Goal: Task Accomplishment & Management: Manage account settings

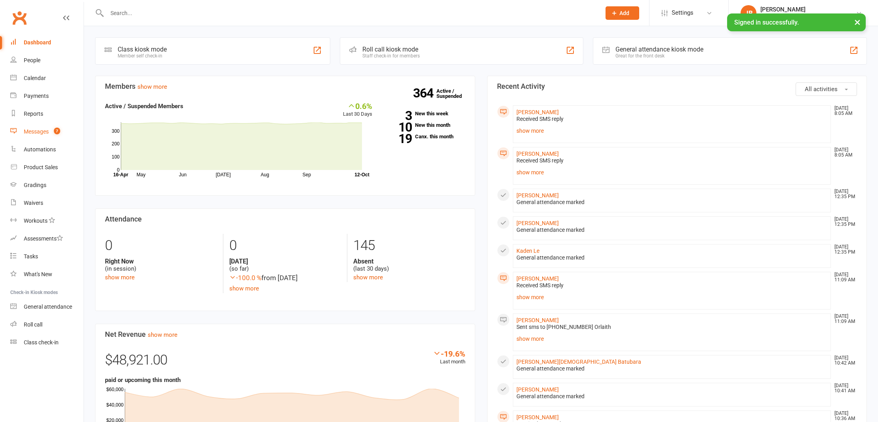
click at [41, 132] on div "Messages" at bounding box center [36, 131] width 25 height 6
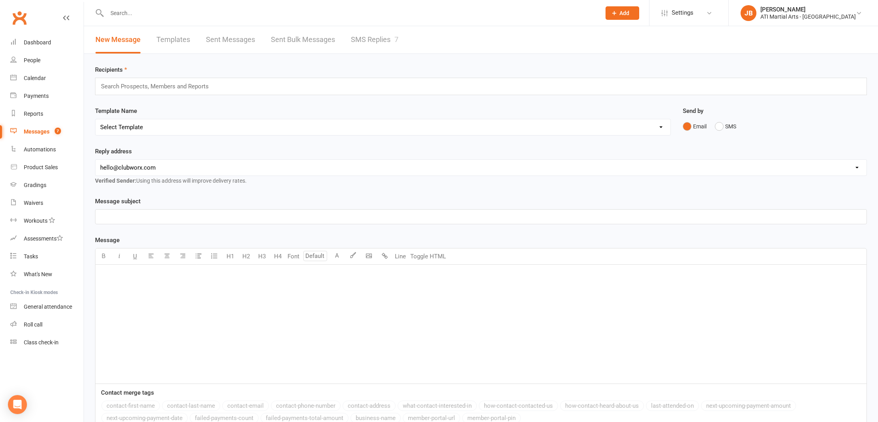
click at [360, 40] on link "SMS Replies 7" at bounding box center [375, 39] width 48 height 27
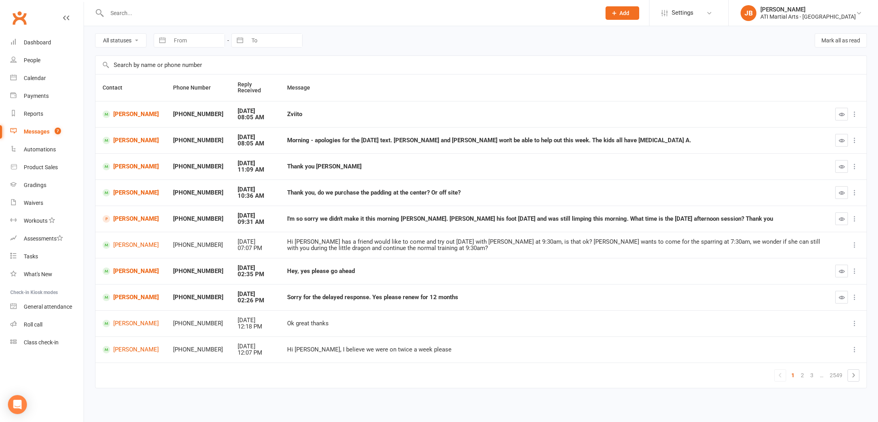
scroll to position [31, 0]
click at [840, 294] on icon "button" at bounding box center [842, 297] width 6 height 6
click at [120, 267] on link "Amelie Khorshid" at bounding box center [131, 271] width 56 height 8
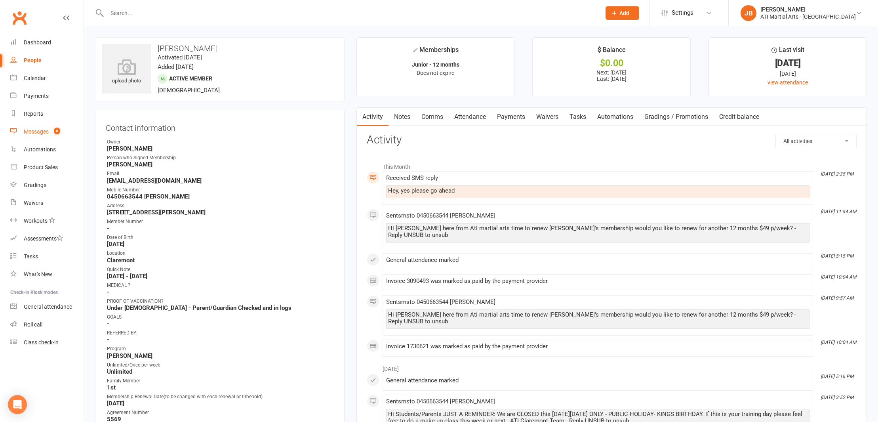
click at [44, 131] on div "Messages" at bounding box center [36, 131] width 25 height 6
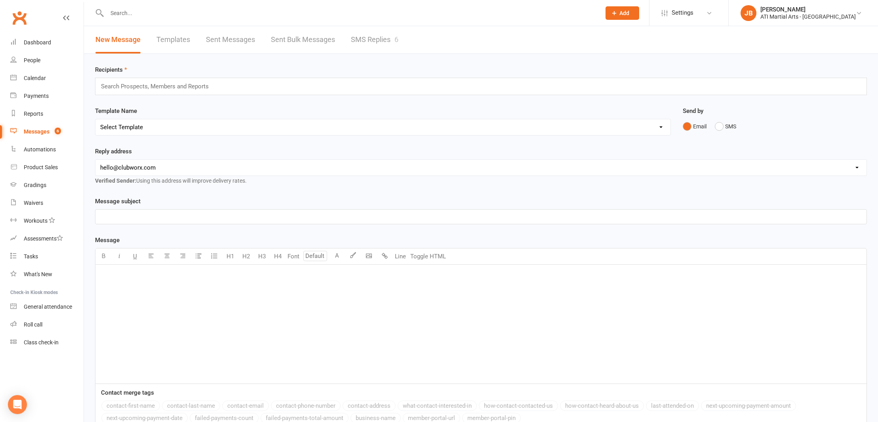
click at [372, 40] on link "SMS Replies 6" at bounding box center [375, 39] width 48 height 27
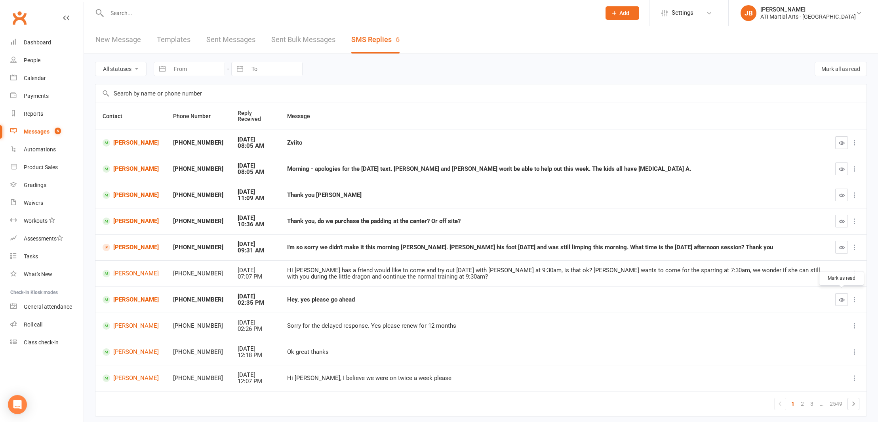
click at [839, 297] on icon "button" at bounding box center [842, 300] width 6 height 6
click at [840, 144] on icon "button" at bounding box center [842, 143] width 6 height 6
click at [19, 17] on link "Clubworx" at bounding box center [20, 18] width 20 height 20
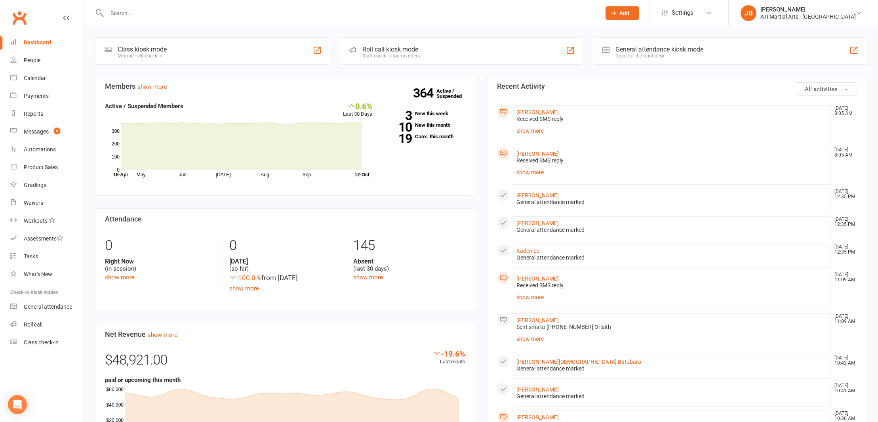
click at [126, 13] on input "text" at bounding box center [350, 13] width 491 height 11
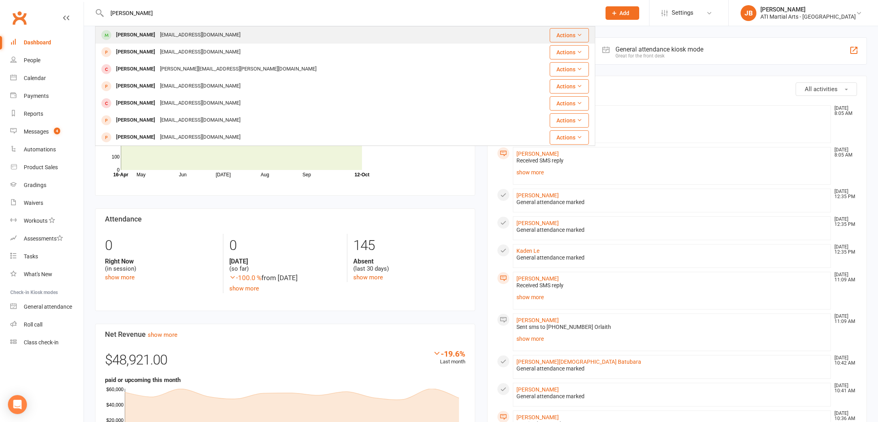
type input "Grayson Ling"
click at [127, 35] on div "[PERSON_NAME]" at bounding box center [136, 34] width 44 height 11
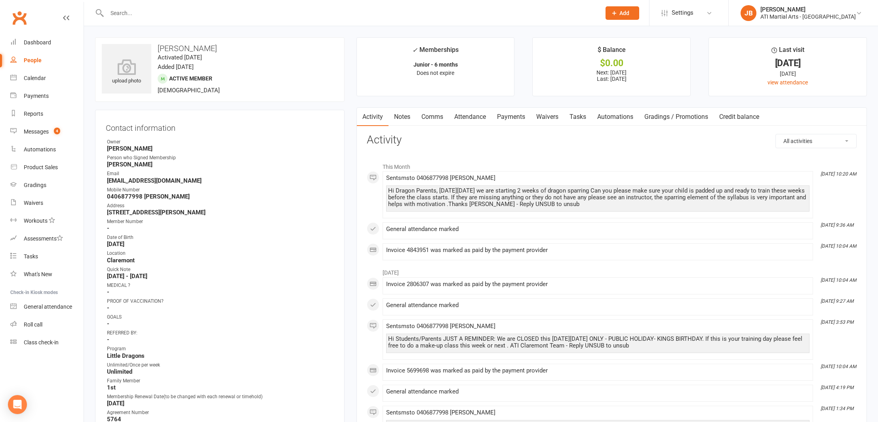
drag, startPoint x: 506, startPoint y: 118, endPoint x: 498, endPoint y: 118, distance: 7.9
click at [506, 118] on link "Payments" at bounding box center [510, 117] width 39 height 18
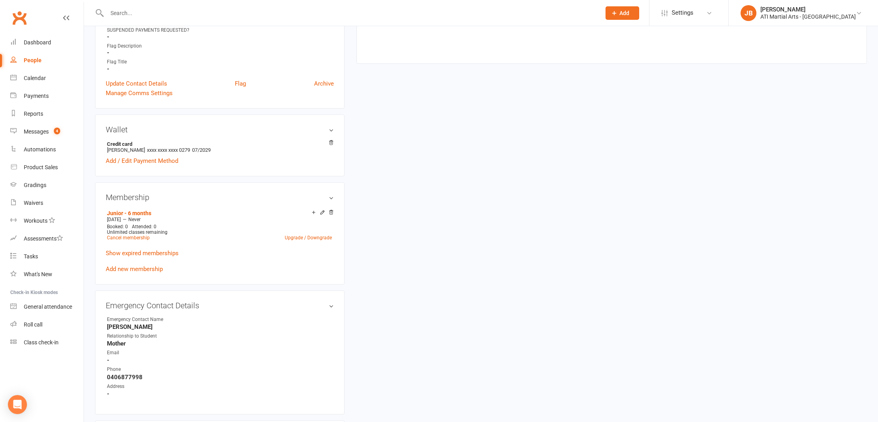
scroll to position [541, 0]
click at [295, 236] on link "Upgrade / Downgrade" at bounding box center [308, 238] width 47 height 6
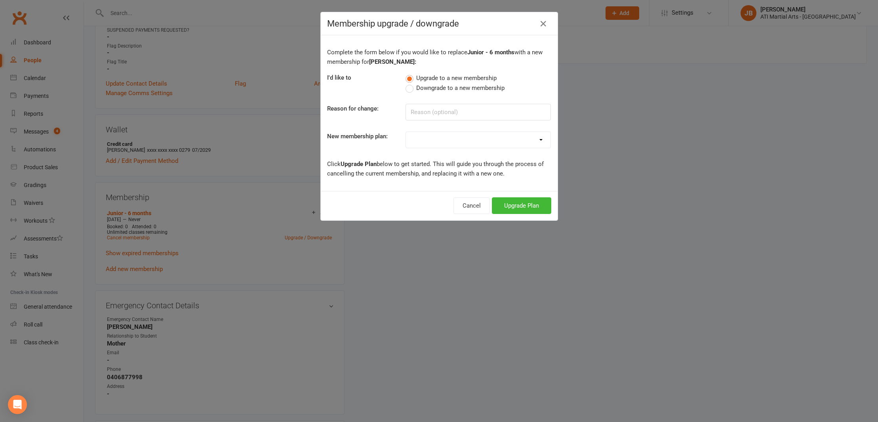
select select "5"
click at [517, 205] on button "Upgrade Plan" at bounding box center [521, 205] width 59 height 17
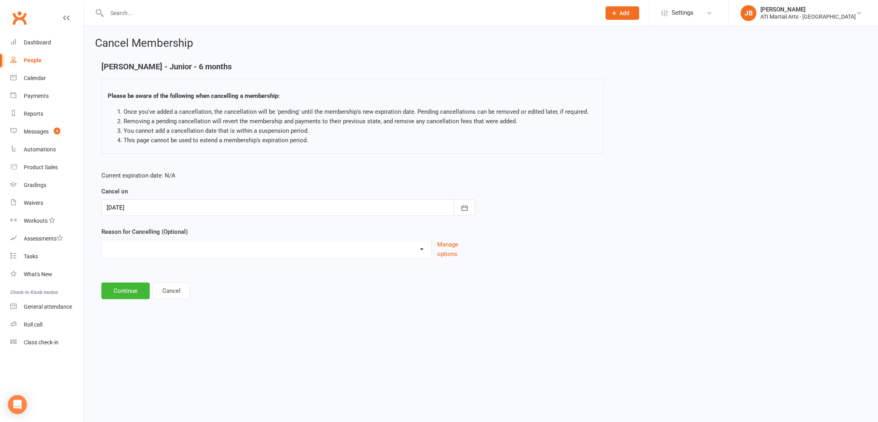
select select "2"
click at [131, 289] on input at bounding box center [288, 290] width 374 height 17
type input "Renewal Loaded"
click at [129, 329] on button "Continue" at bounding box center [125, 331] width 48 height 17
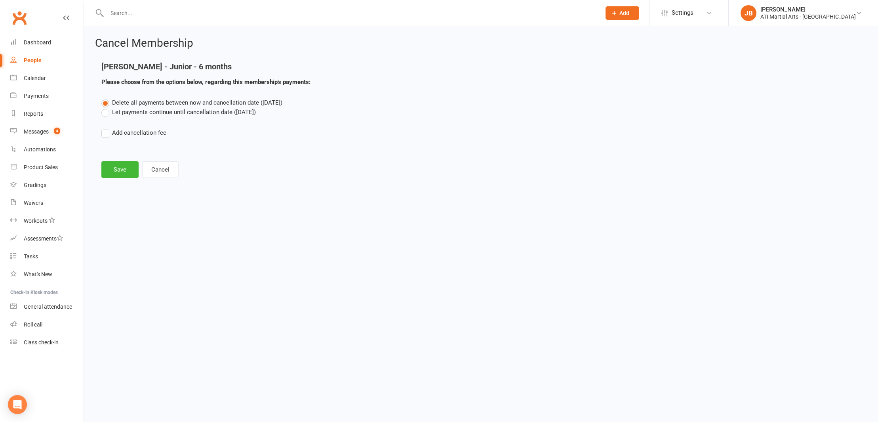
click at [106, 135] on label "Add cancellation fee" at bounding box center [133, 133] width 65 height 10
click at [106, 128] on input "Add cancellation fee" at bounding box center [103, 128] width 5 height 0
click at [106, 133] on label "Add cancellation fee" at bounding box center [133, 133] width 65 height 10
click at [106, 128] on input "Add cancellation fee" at bounding box center [103, 128] width 5 height 0
click at [119, 169] on button "Save" at bounding box center [119, 169] width 37 height 17
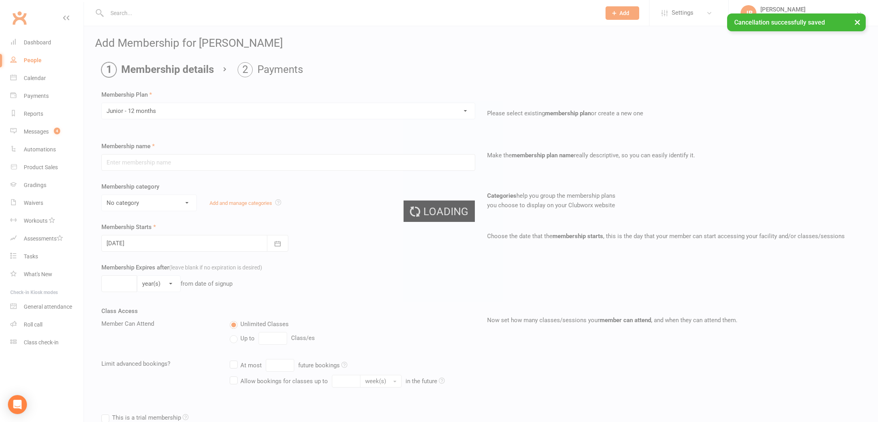
type input "Junior - 12 months"
select select "16"
type input "0"
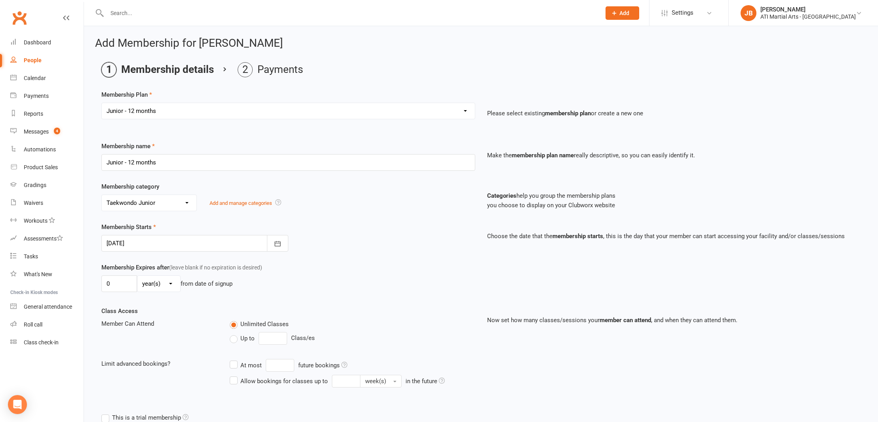
click at [148, 242] on div at bounding box center [194, 243] width 187 height 17
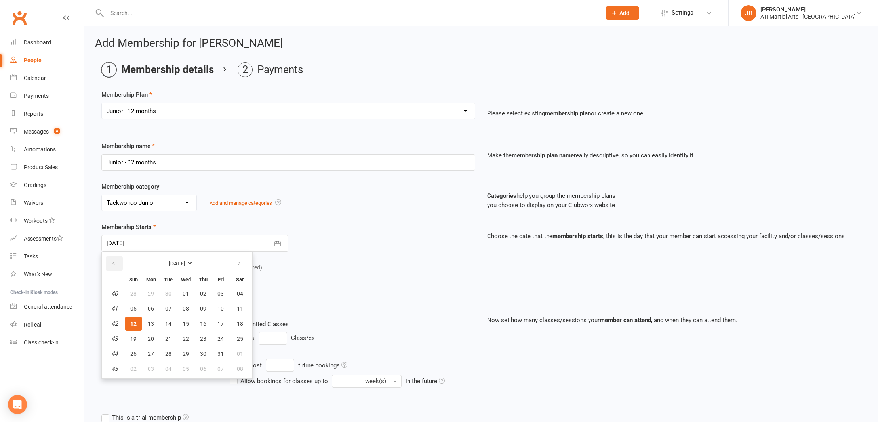
click at [115, 261] on icon "button" at bounding box center [114, 263] width 6 height 6
click at [221, 310] on span "12" at bounding box center [220, 308] width 6 height 6
type input "12 Sep 2025"
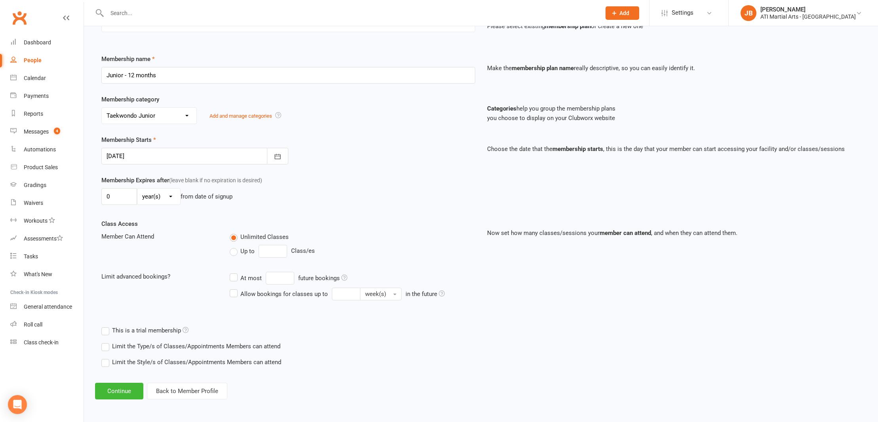
scroll to position [93, 0]
click at [119, 383] on button "Continue" at bounding box center [119, 390] width 48 height 17
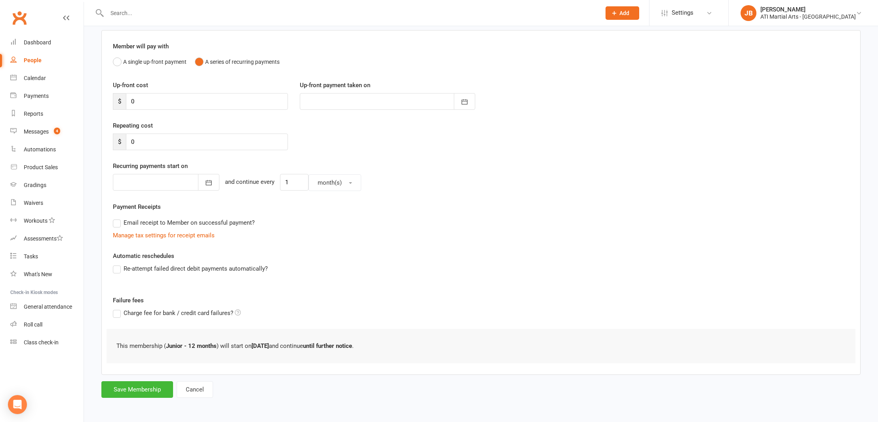
scroll to position [0, 0]
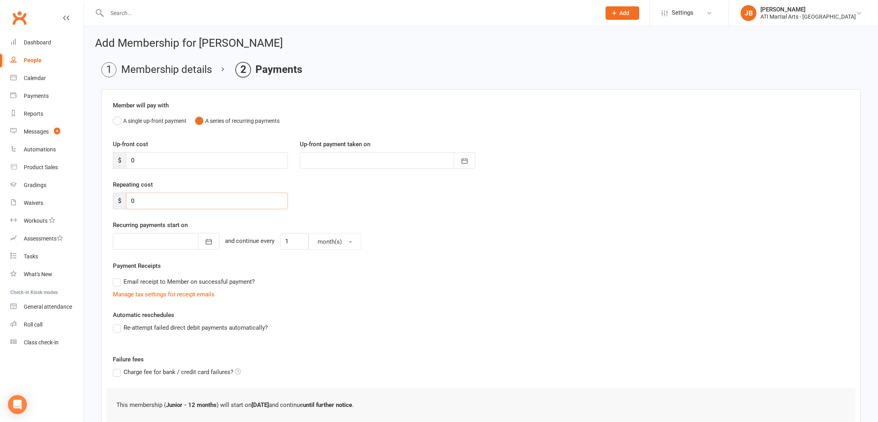
click at [138, 199] on input "0" at bounding box center [207, 200] width 162 height 17
type input "49"
click at [151, 244] on div at bounding box center [166, 241] width 107 height 17
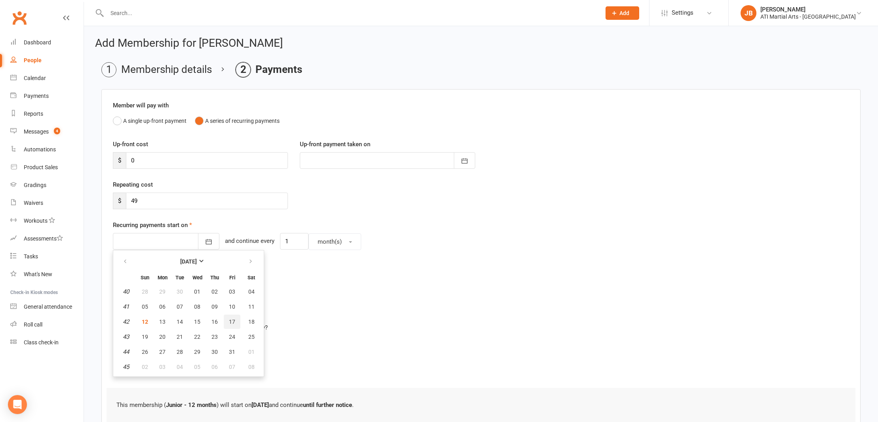
click at [232, 324] on span "17" at bounding box center [232, 321] width 6 height 6
type input "17 Oct 2025"
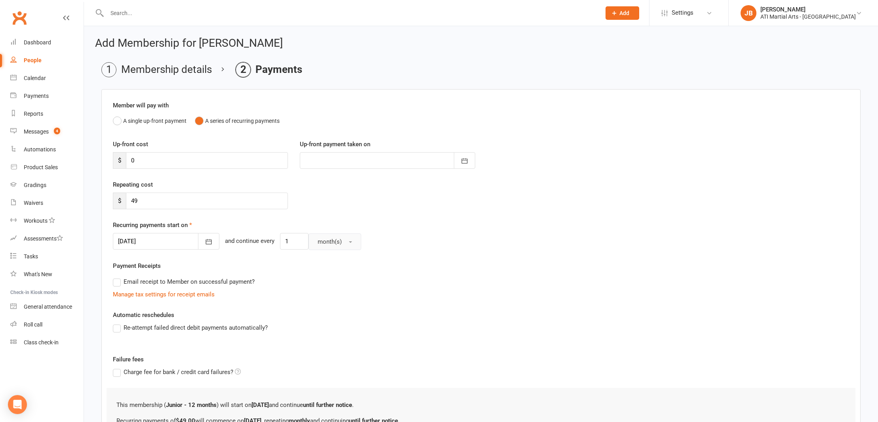
click at [349, 241] on span "button" at bounding box center [350, 242] width 3 height 2
click at [322, 276] on span "week(s)" at bounding box center [325, 276] width 21 height 7
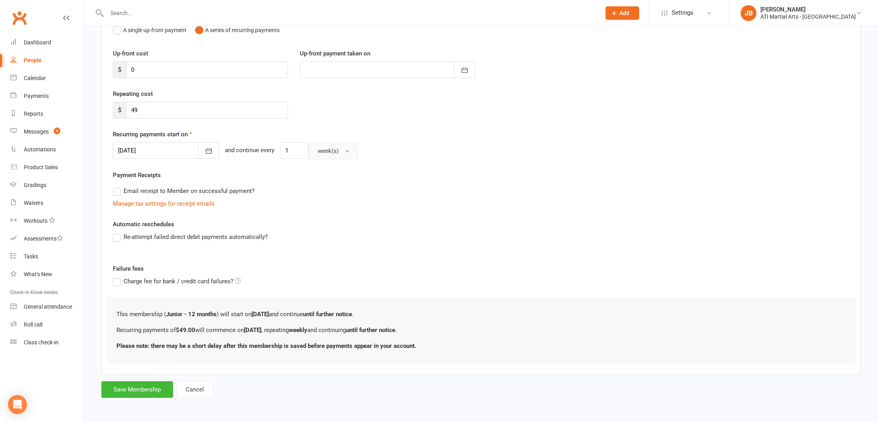
scroll to position [97, 0]
click at [154, 385] on button "Save Membership" at bounding box center [137, 389] width 72 height 17
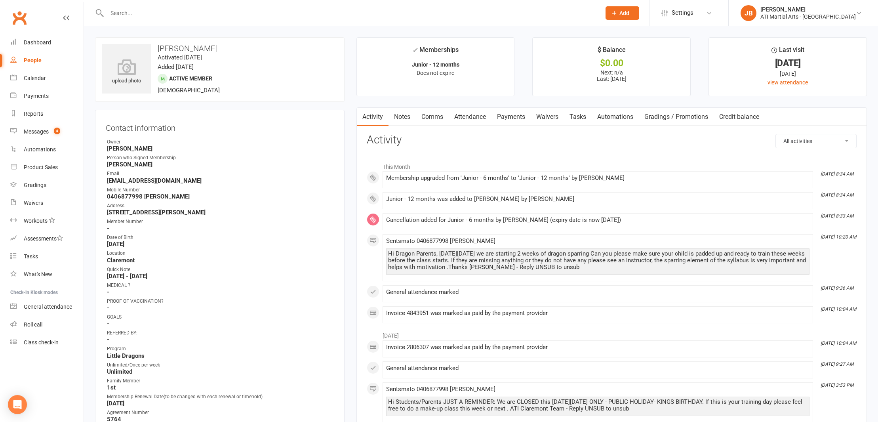
click at [508, 116] on link "Payments" at bounding box center [510, 117] width 39 height 18
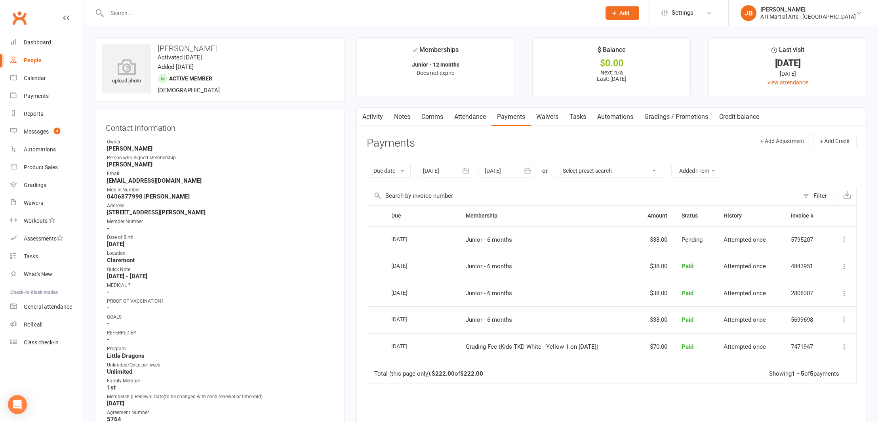
click at [451, 169] on div at bounding box center [445, 171] width 55 height 14
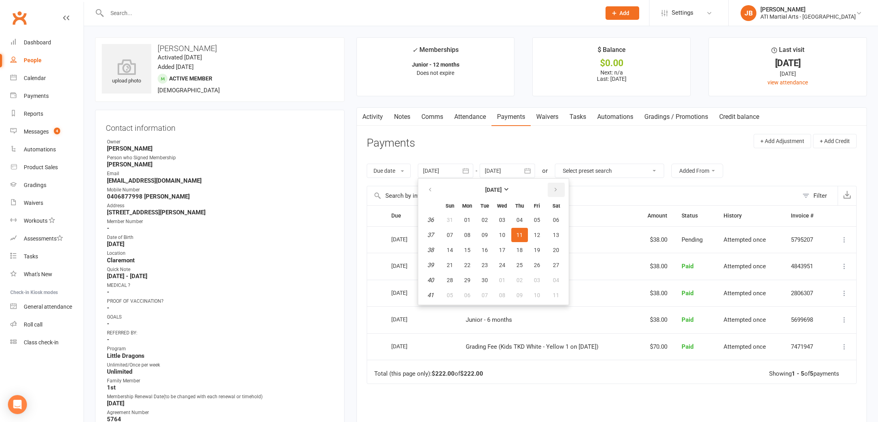
click at [558, 188] on icon "button" at bounding box center [556, 189] width 6 height 6
click at [523, 281] on span "30" at bounding box center [519, 280] width 6 height 6
type input "30 Oct 2025"
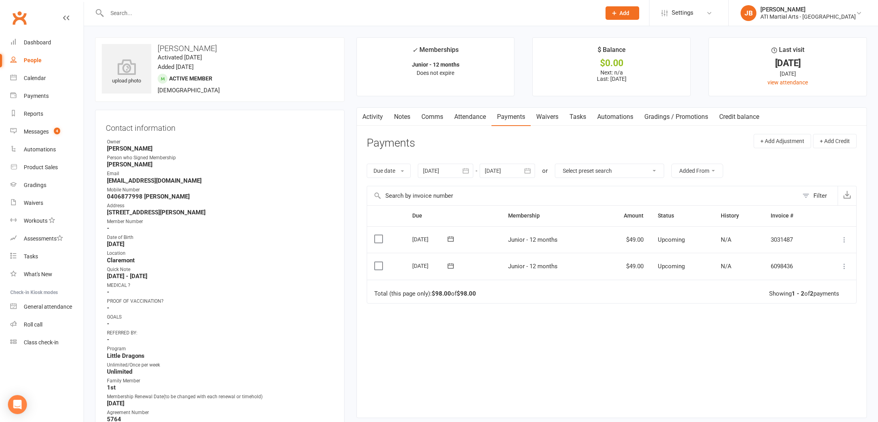
click at [378, 116] on link "Activity" at bounding box center [373, 117] width 32 height 18
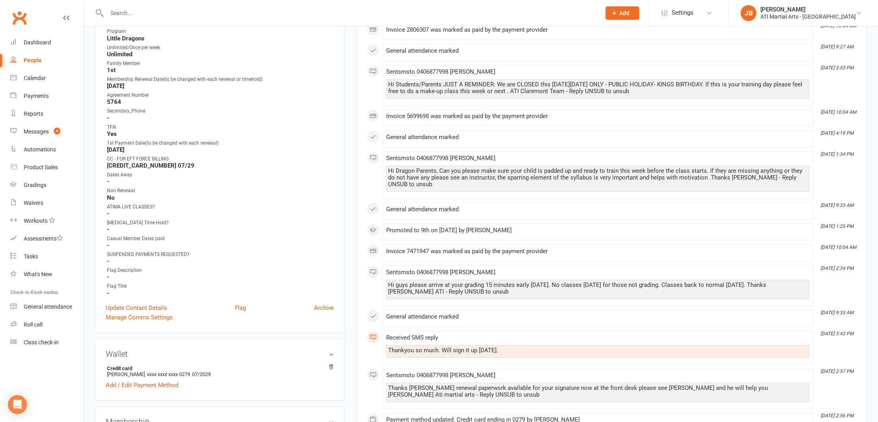
scroll to position [327, 0]
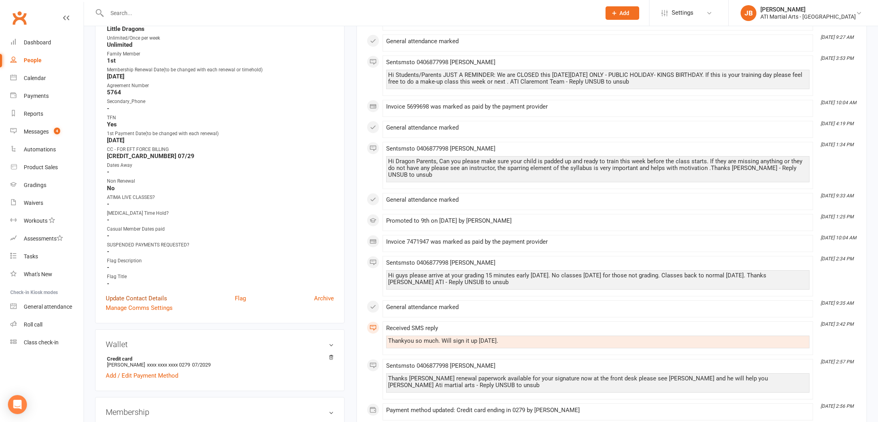
click at [135, 297] on link "Update Contact Details" at bounding box center [136, 298] width 61 height 10
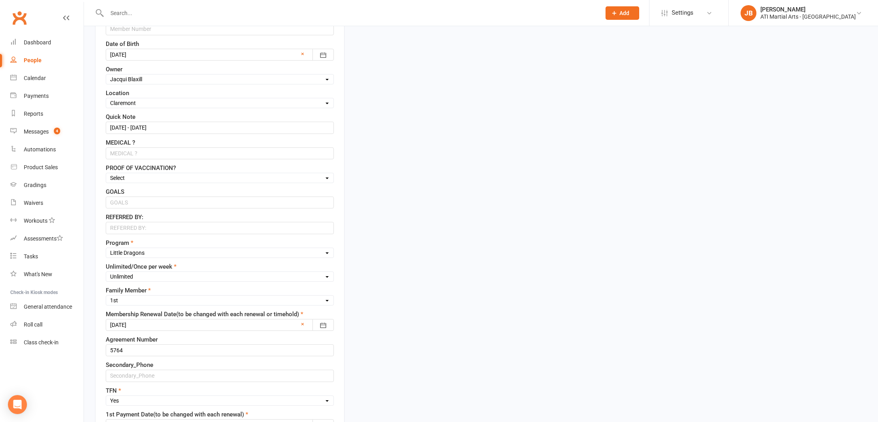
scroll to position [281, 0]
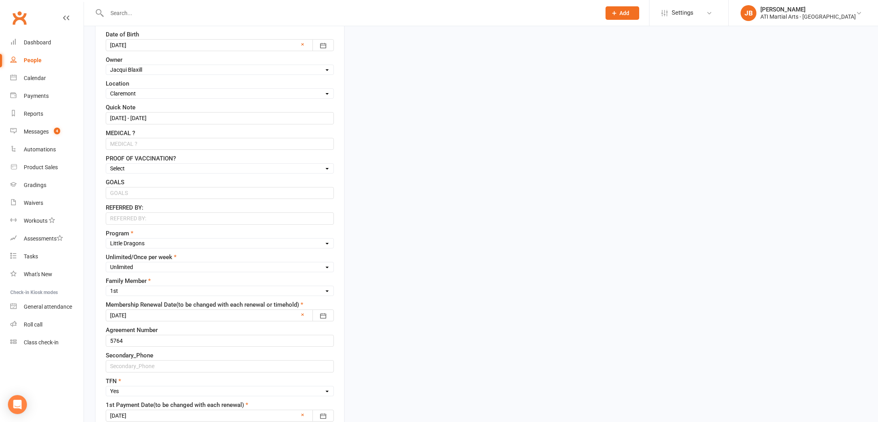
select select "Junior Taekwondo"
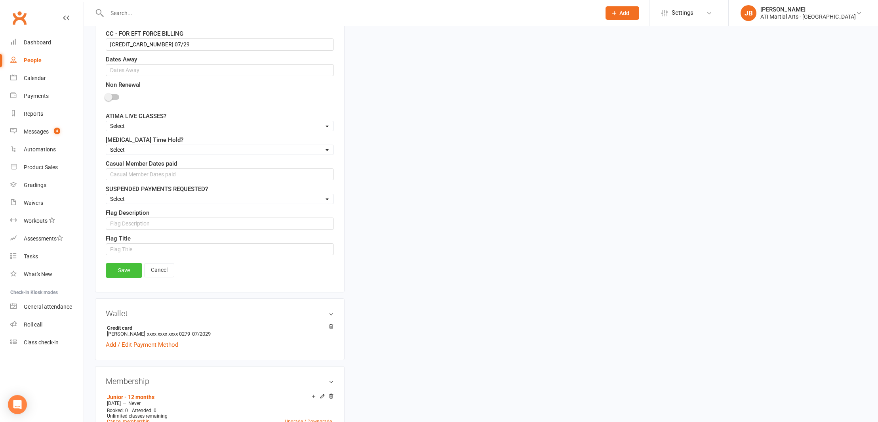
click at [131, 272] on link "Save" at bounding box center [124, 270] width 36 height 14
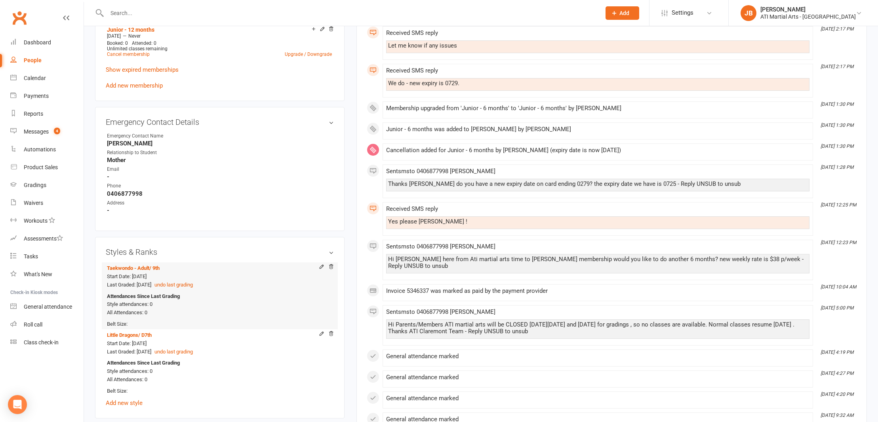
scroll to position [725, 0]
click at [331, 264] on icon at bounding box center [331, 266] width 4 height 4
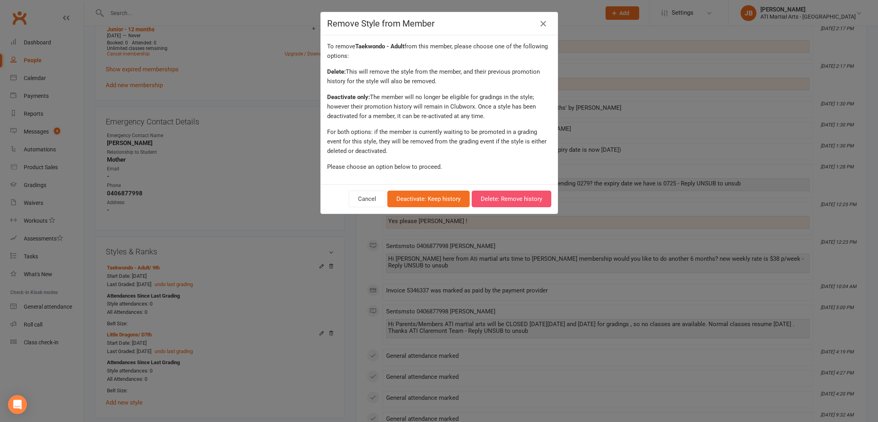
click at [503, 199] on button "Delete: Remove history" at bounding box center [512, 198] width 80 height 17
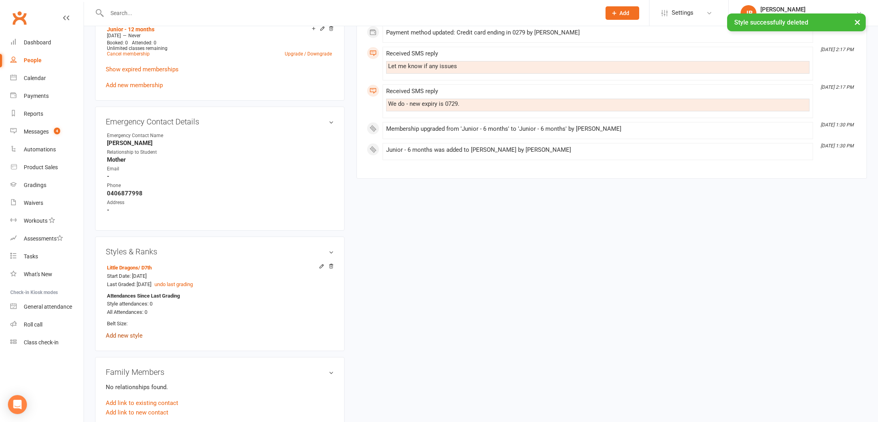
click at [126, 332] on link "Add new style" at bounding box center [124, 335] width 37 height 7
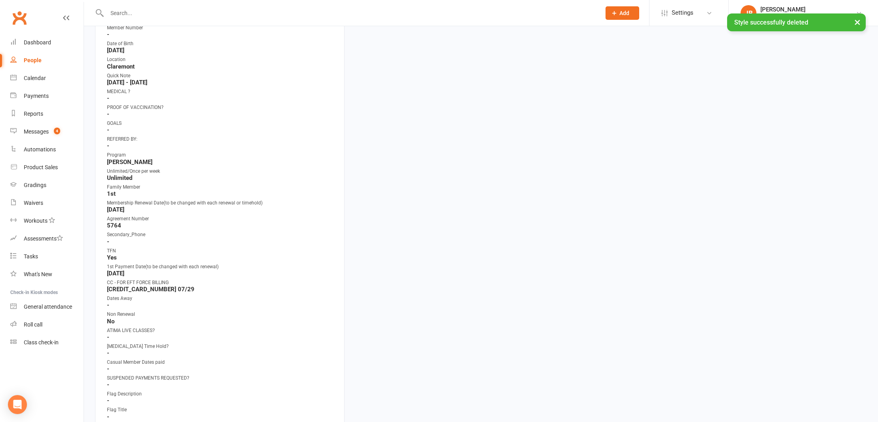
scroll to position [67, 0]
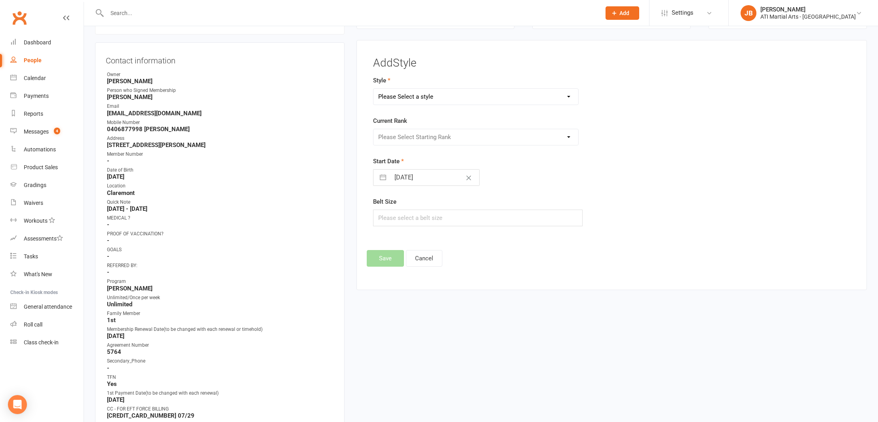
select select "3763"
select select "45121"
select select "8"
select select "2025"
select select "9"
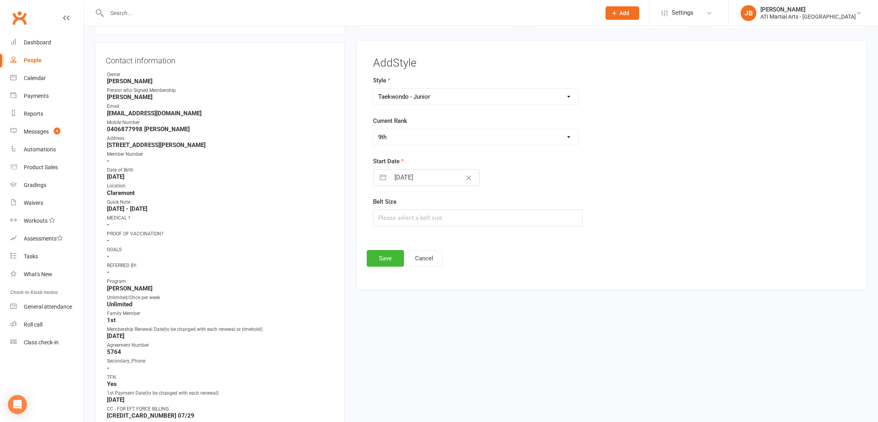
select select "2025"
select select "10"
select select "2025"
click at [403, 176] on input "12 Oct 2025" at bounding box center [434, 177] width 89 height 16
click at [387, 208] on icon "Move backward to switch to the previous month." at bounding box center [390, 209] width 8 height 8
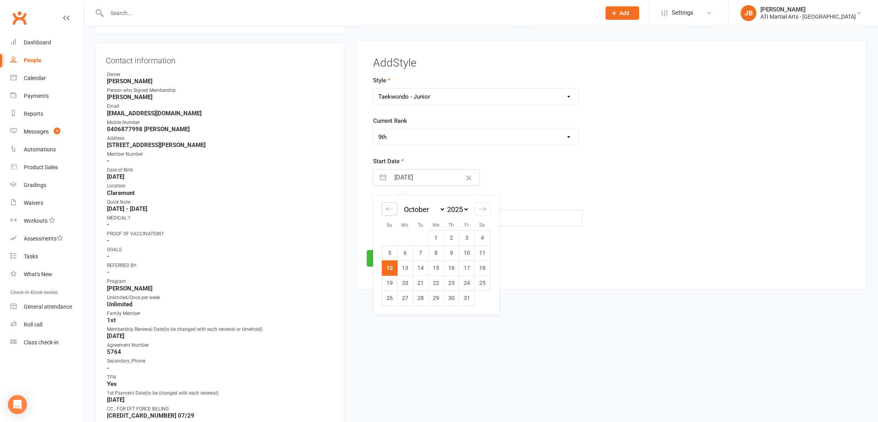
select select "7"
select select "2025"
click at [407, 268] on td "15" at bounding box center [404, 267] width 15 height 15
type input "15 Sep 2025"
click at [388, 260] on button "Save" at bounding box center [385, 258] width 37 height 17
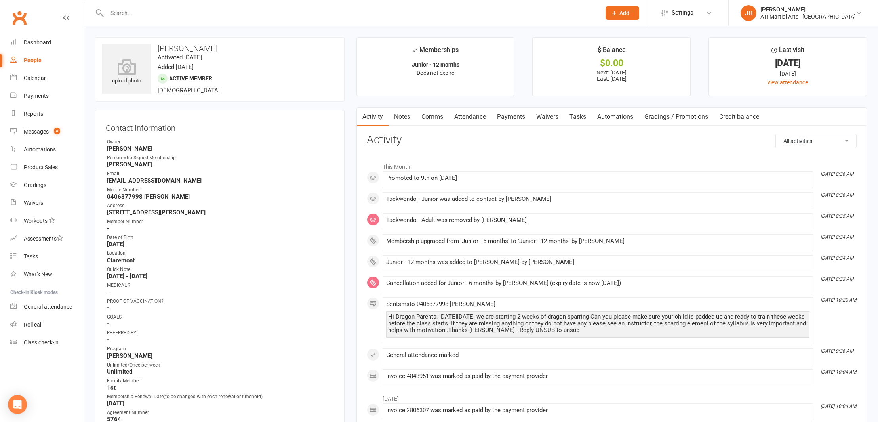
scroll to position [0, 0]
click at [508, 117] on link "Payments" at bounding box center [510, 117] width 39 height 18
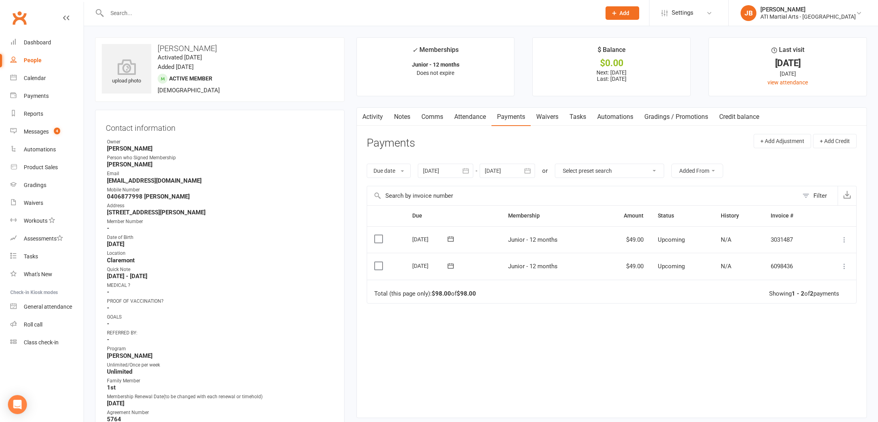
click at [432, 170] on div at bounding box center [445, 171] width 55 height 14
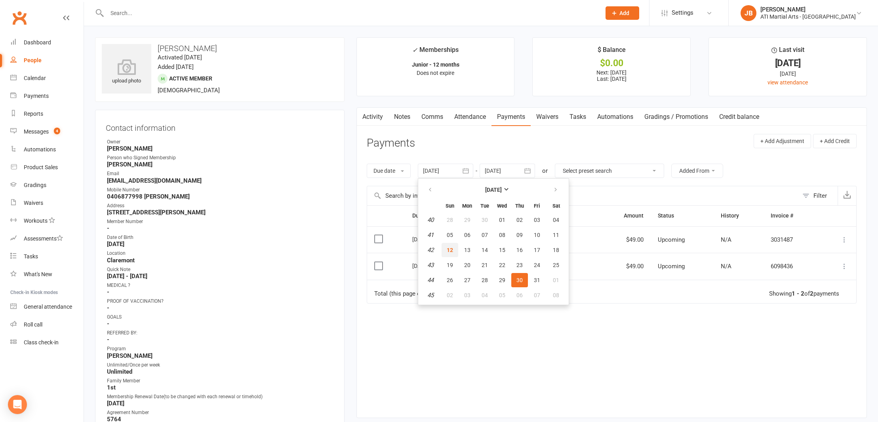
click at [451, 249] on span "12" at bounding box center [450, 250] width 6 height 6
type input "12 Oct 2025"
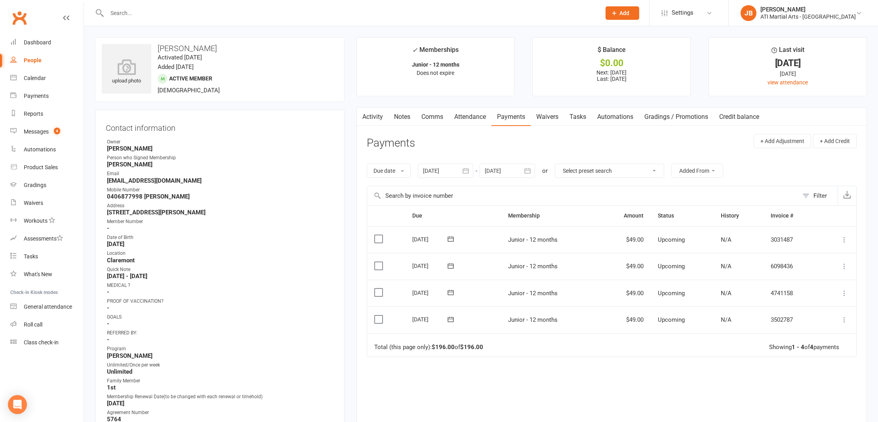
click at [23, 18] on link "Clubworx" at bounding box center [20, 18] width 20 height 20
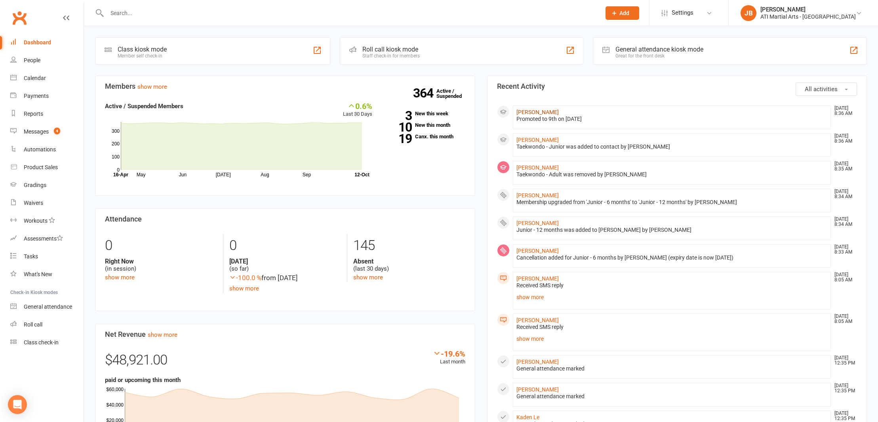
click at [521, 113] on link "[PERSON_NAME]" at bounding box center [537, 112] width 42 height 6
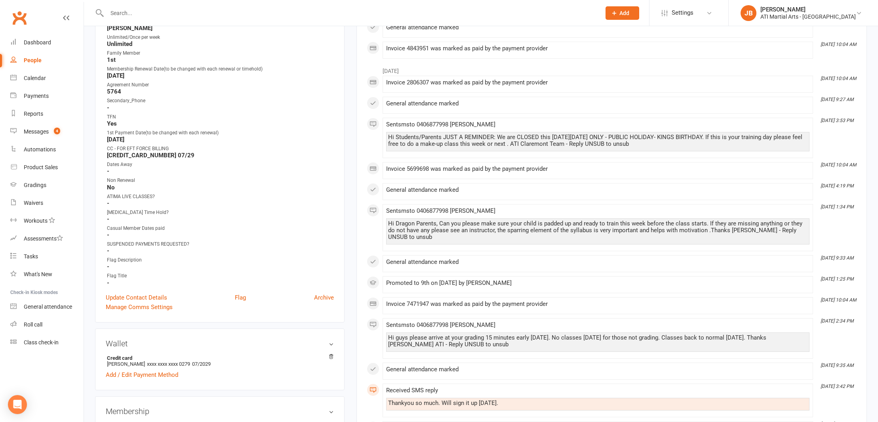
scroll to position [333, 0]
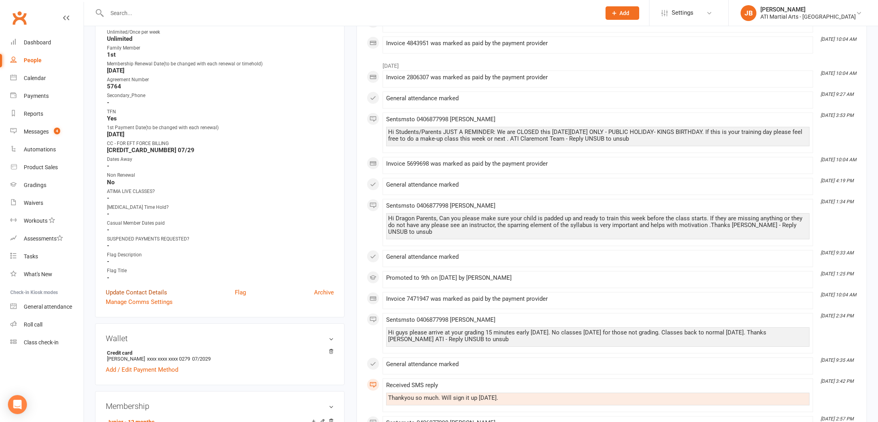
click at [145, 290] on link "Update Contact Details" at bounding box center [136, 292] width 61 height 10
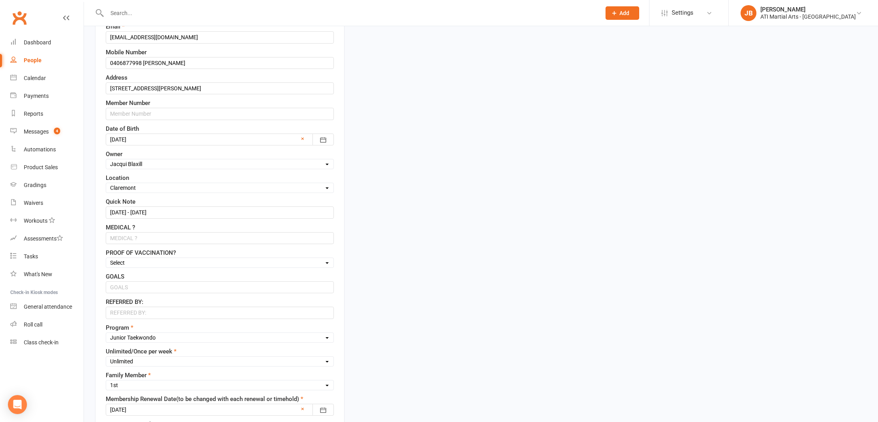
scroll to position [189, 0]
click at [146, 209] on input "[DATE] - [DATE]" at bounding box center [220, 210] width 228 height 12
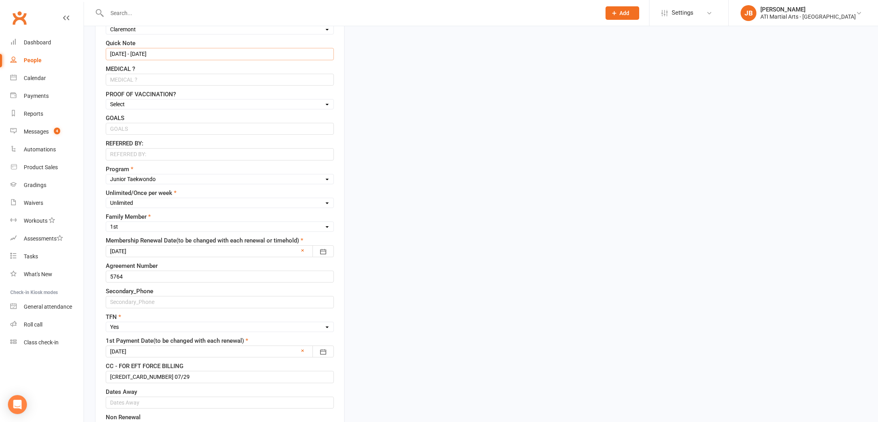
scroll to position [346, 0]
type input "[DATE] - [DATE]"
click at [152, 250] on div at bounding box center [220, 250] width 228 height 12
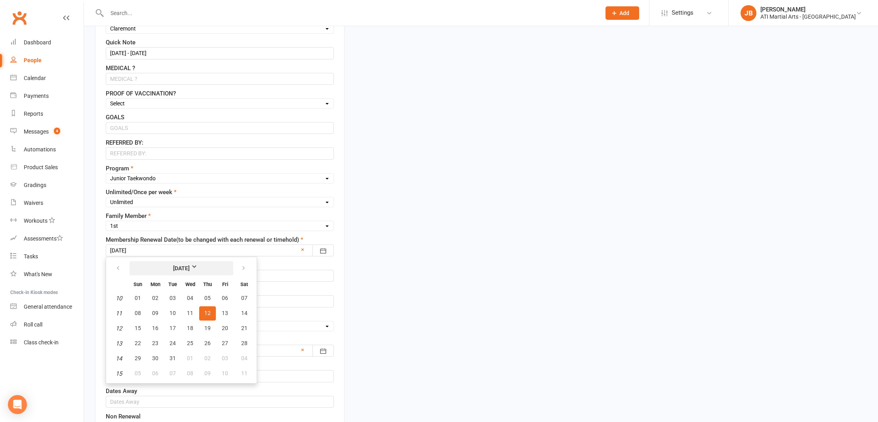
click at [200, 265] on strong "March 2026" at bounding box center [182, 268] width 46 height 9
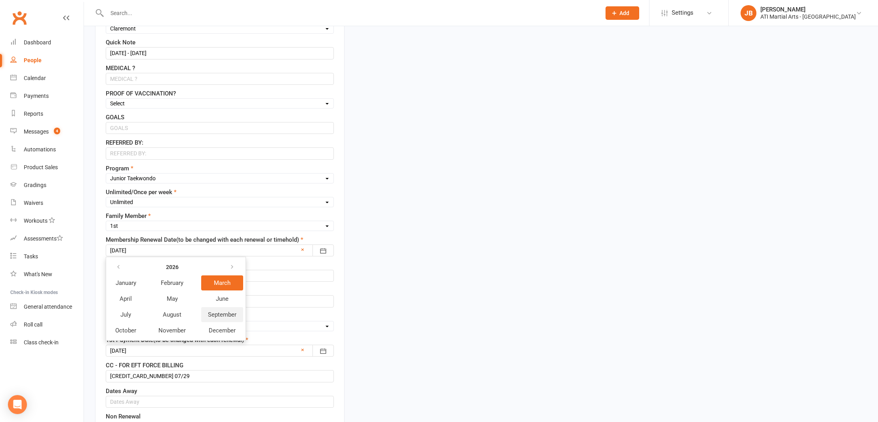
click at [217, 316] on span "September" at bounding box center [222, 314] width 29 height 7
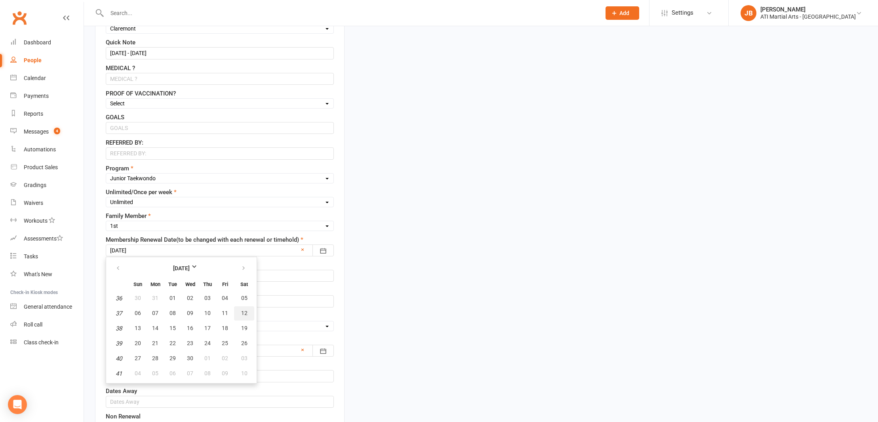
click at [243, 314] on span "12" at bounding box center [244, 313] width 6 height 6
type input "12 Sep 2026"
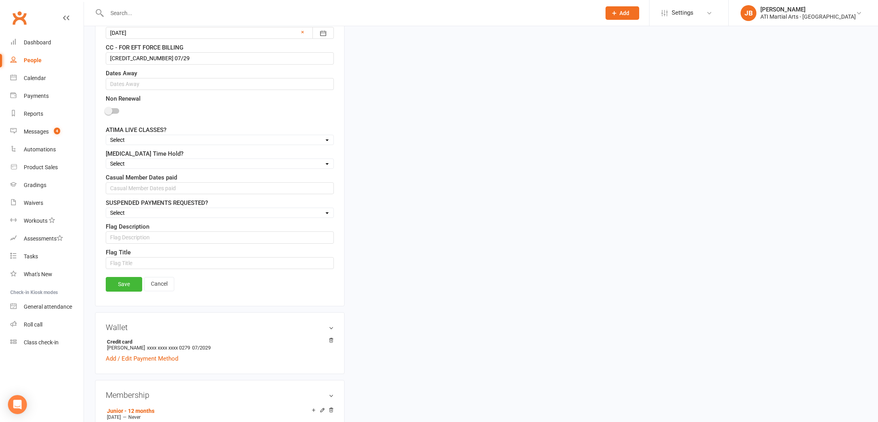
scroll to position [669, 0]
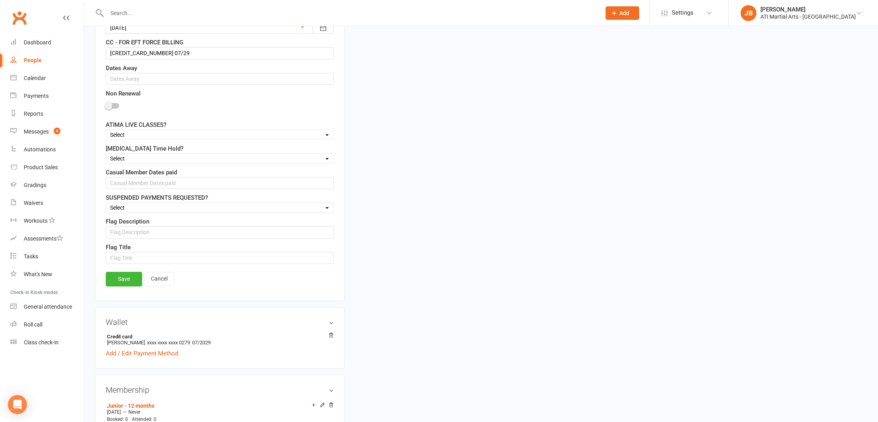
click at [126, 278] on link "Save" at bounding box center [124, 279] width 36 height 14
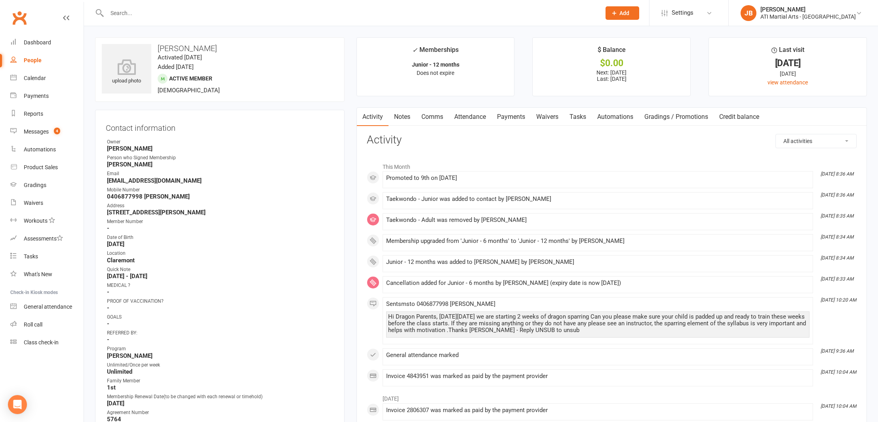
scroll to position [0, 0]
click at [128, 14] on input "text" at bounding box center [350, 13] width 491 height 11
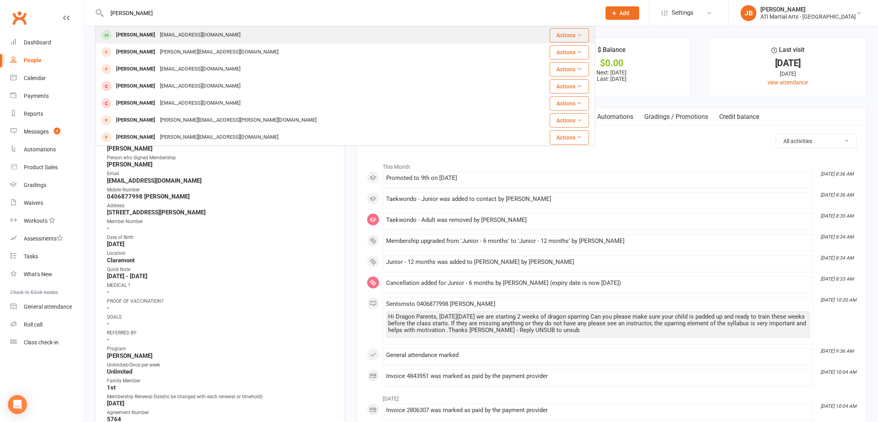
type input "[PERSON_NAME]"
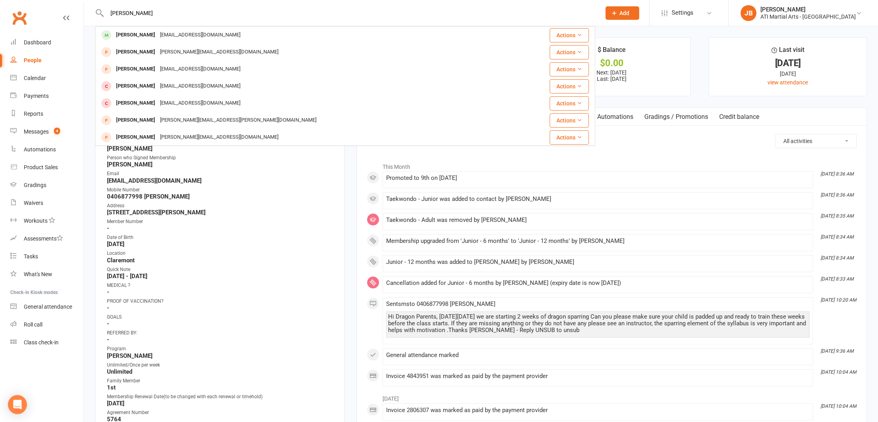
click at [134, 36] on div "[PERSON_NAME]" at bounding box center [136, 34] width 44 height 11
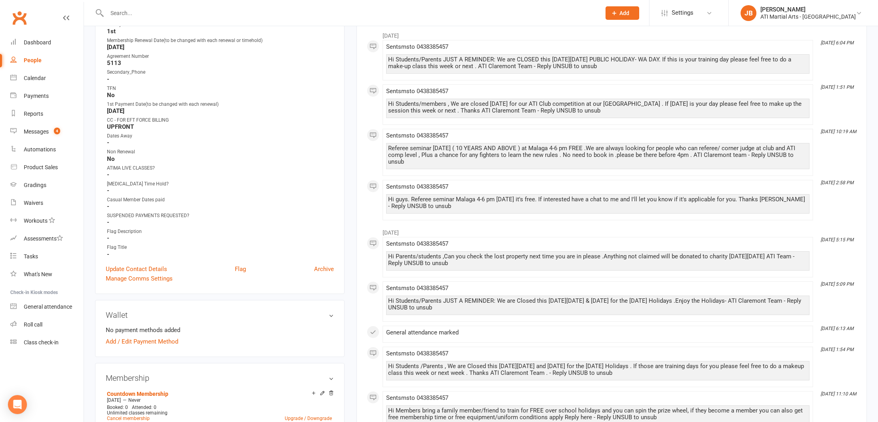
scroll to position [362, 0]
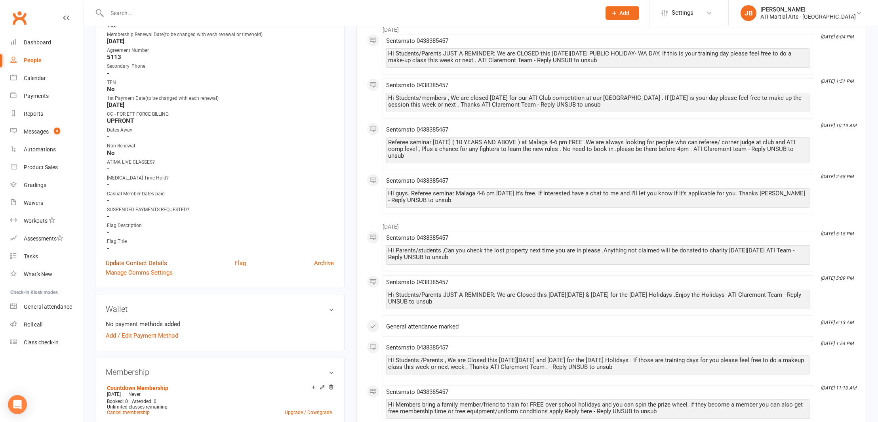
click at [131, 262] on link "Update Contact Details" at bounding box center [136, 263] width 61 height 10
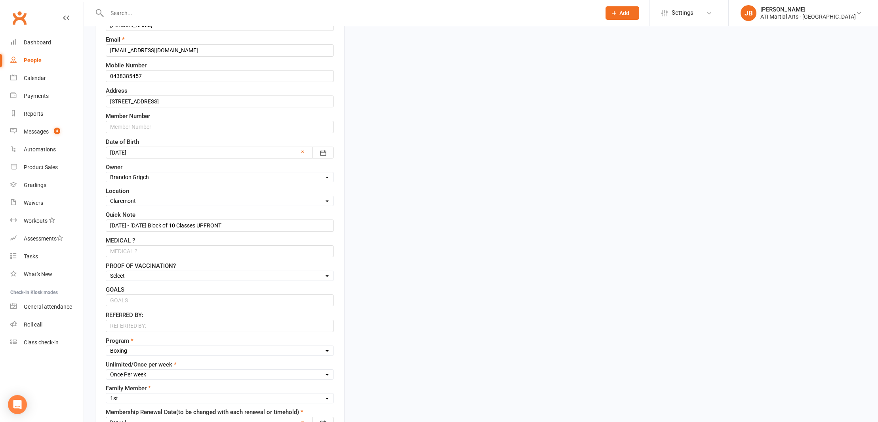
scroll to position [177, 0]
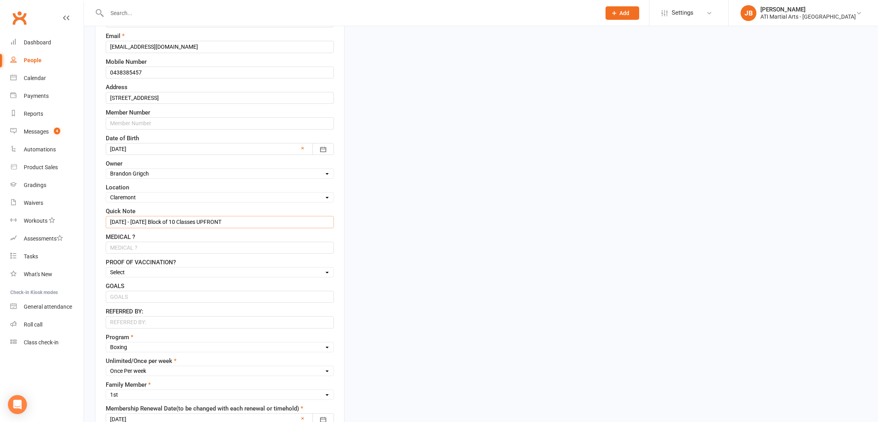
click at [116, 221] on input "22/1/25 - 1/4/25 Block of 10 Classes UPFRONT" at bounding box center [220, 222] width 228 height 12
click at [122, 222] on input "21/1/25 - 1/4/25 Block of 10 Classes UPFRONT" at bounding box center [220, 222] width 228 height 12
click at [141, 222] on input "21/10/25 - 1/4/25 Block of 10 Classes UPFRONT" at bounding box center [220, 222] width 228 height 12
click at [150, 221] on input "21/10/25 - 20/4/25 Block of 10 Classes UPFRONT" at bounding box center [220, 222] width 228 height 12
click at [243, 222] on input "21/10/25 - 20/12/25 Block of 10 Classes UPFRONT" at bounding box center [220, 222] width 228 height 12
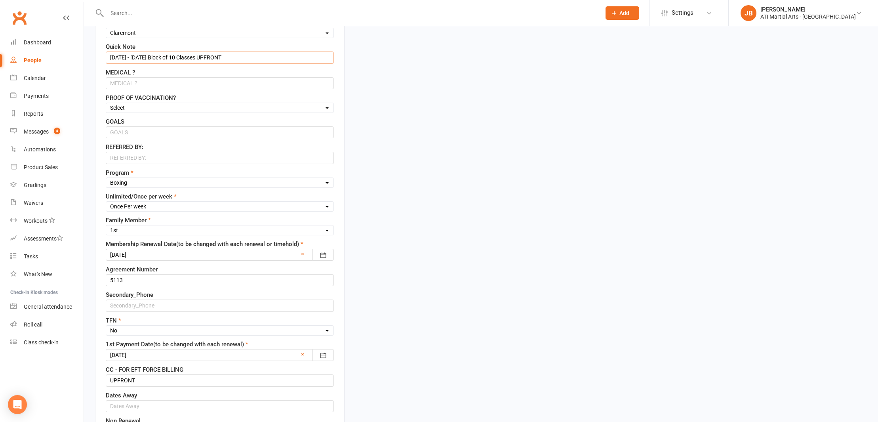
scroll to position [343, 0]
type input "21/10/25 - 20/12/25 Block of 10 Classes UPFRONT"
click at [156, 252] on div at bounding box center [220, 253] width 228 height 12
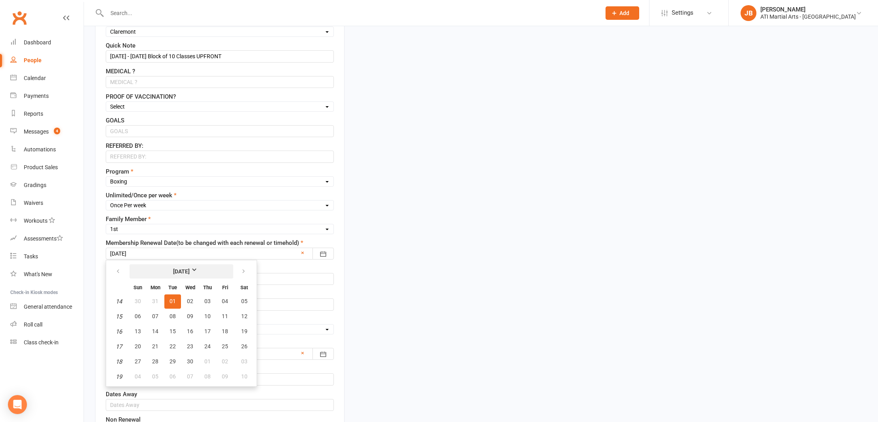
click at [199, 268] on strong "April 2025" at bounding box center [182, 271] width 46 height 9
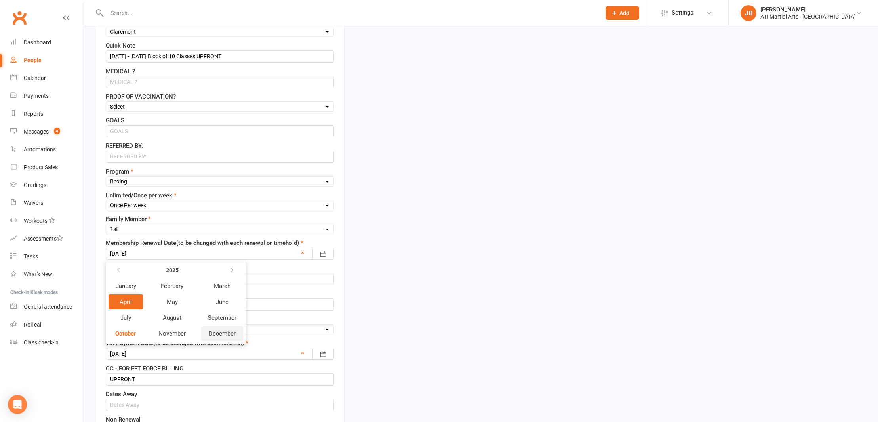
click at [220, 333] on span "December" at bounding box center [222, 333] width 27 height 7
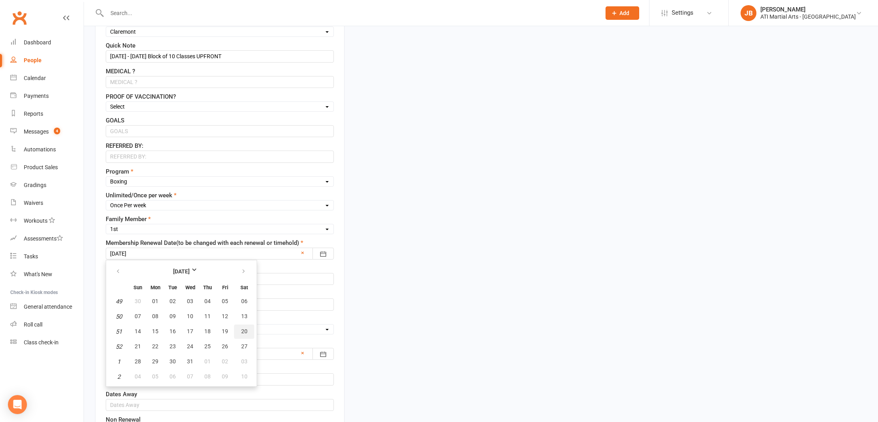
click at [243, 332] on span "20" at bounding box center [244, 331] width 6 height 6
type input "20 Dec 2025"
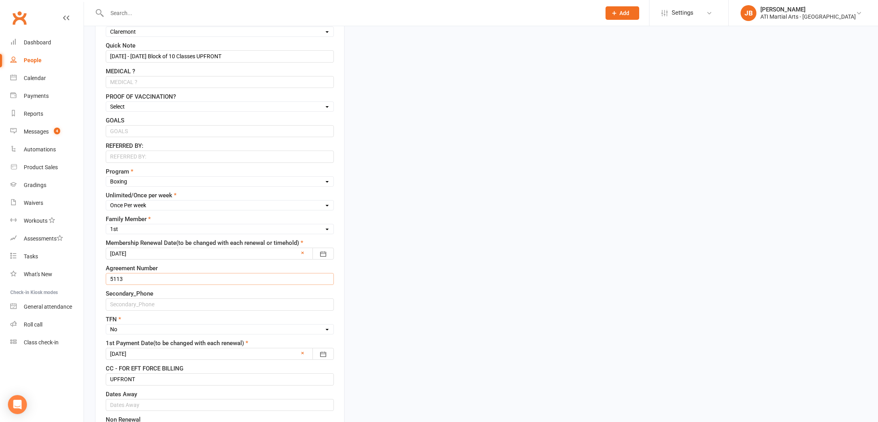
click at [129, 279] on input "5113" at bounding box center [220, 279] width 228 height 12
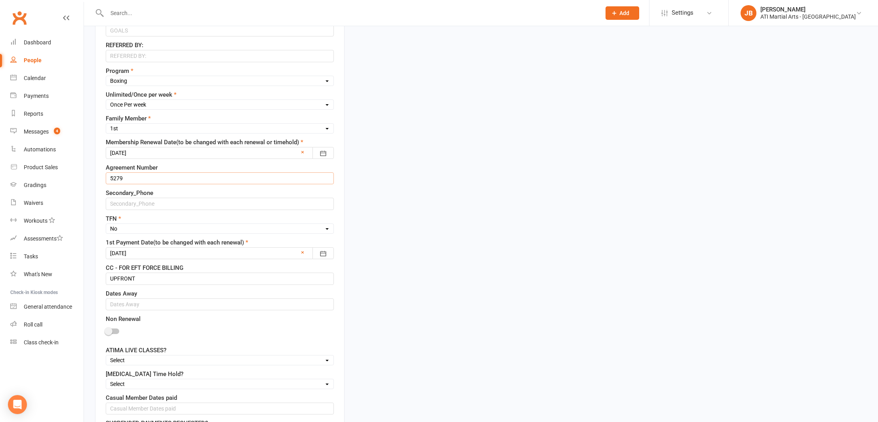
scroll to position [444, 0]
type input "5279"
click at [150, 253] on div at bounding box center [220, 253] width 228 height 12
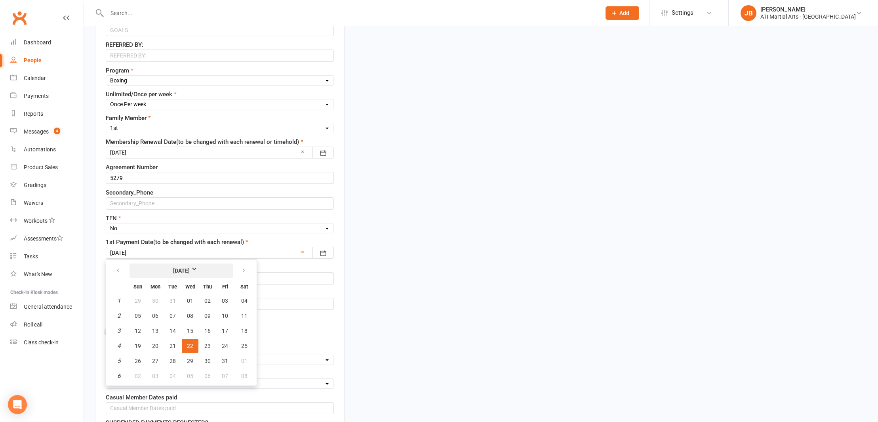
click at [204, 269] on strong "January 2025" at bounding box center [182, 270] width 46 height 9
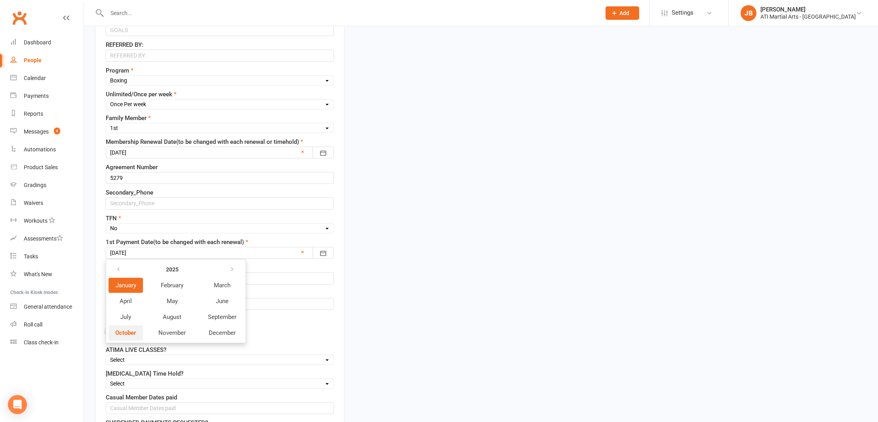
click at [128, 333] on span "October" at bounding box center [125, 332] width 21 height 7
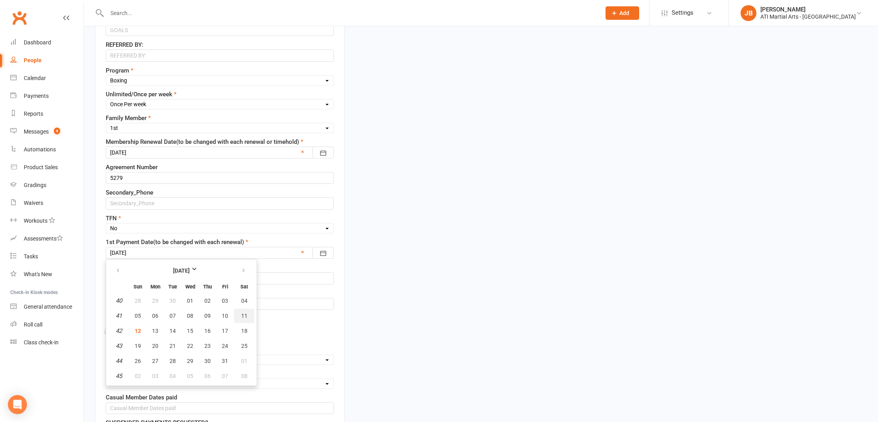
click at [246, 318] on span "11" at bounding box center [244, 315] width 6 height 6
type input "11 Oct 2025"
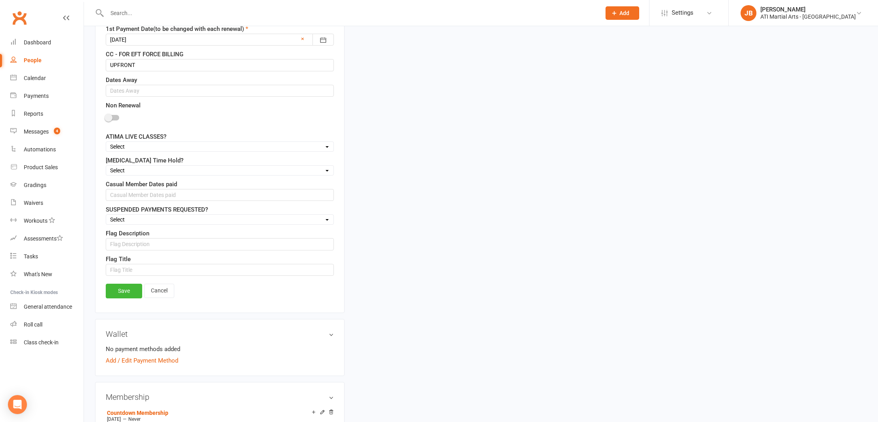
scroll to position [658, 0]
click at [130, 292] on link "Save" at bounding box center [124, 290] width 36 height 14
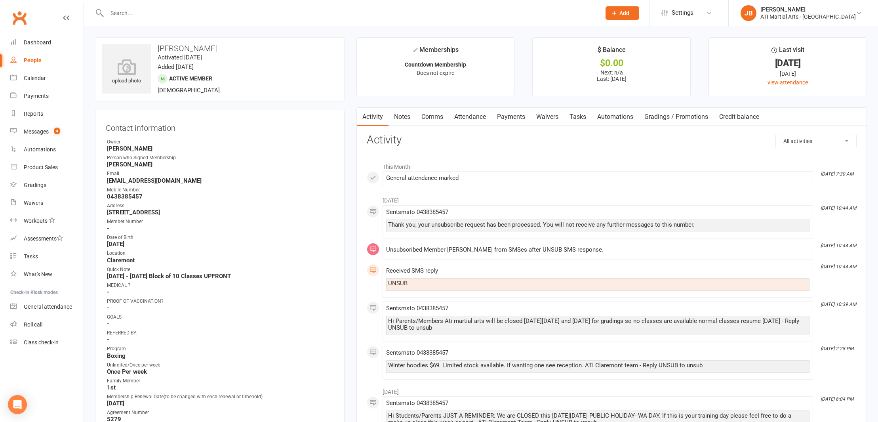
scroll to position [0, 0]
click at [19, 18] on link "Clubworx" at bounding box center [20, 18] width 20 height 20
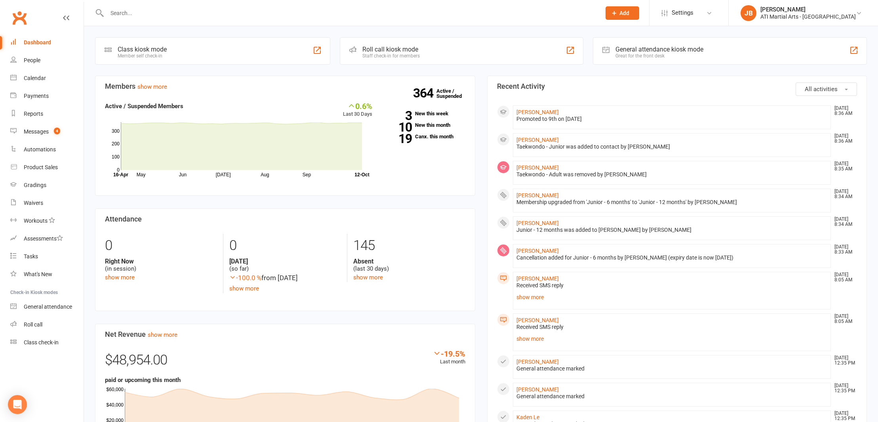
click at [111, 11] on input "text" at bounding box center [350, 13] width 491 height 11
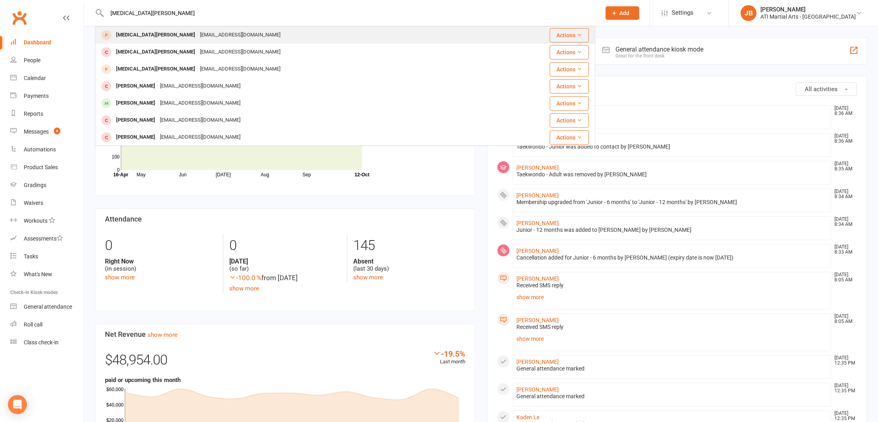
type input "Nikita Ingle"
click at [124, 36] on div "Nikita Ingles" at bounding box center [156, 34] width 84 height 11
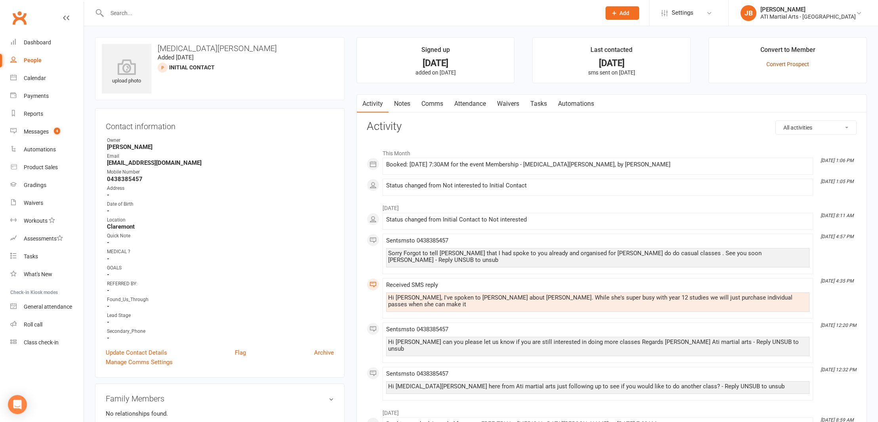
click at [783, 64] on link "Convert Prospect" at bounding box center [787, 64] width 43 height 6
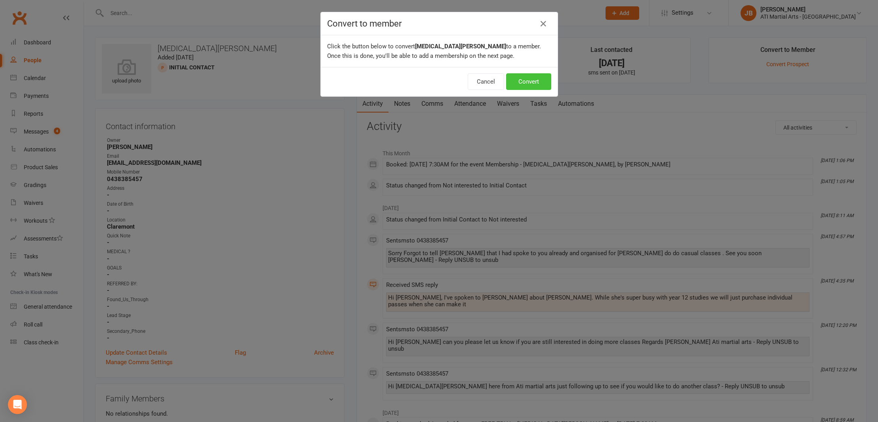
click at [538, 84] on button "Convert" at bounding box center [528, 81] width 45 height 17
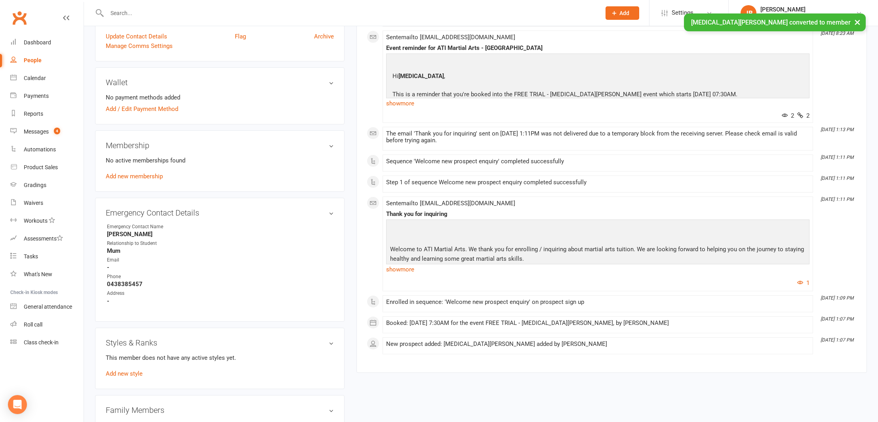
scroll to position [588, 0]
click at [158, 173] on link "Add new membership" at bounding box center [134, 174] width 57 height 7
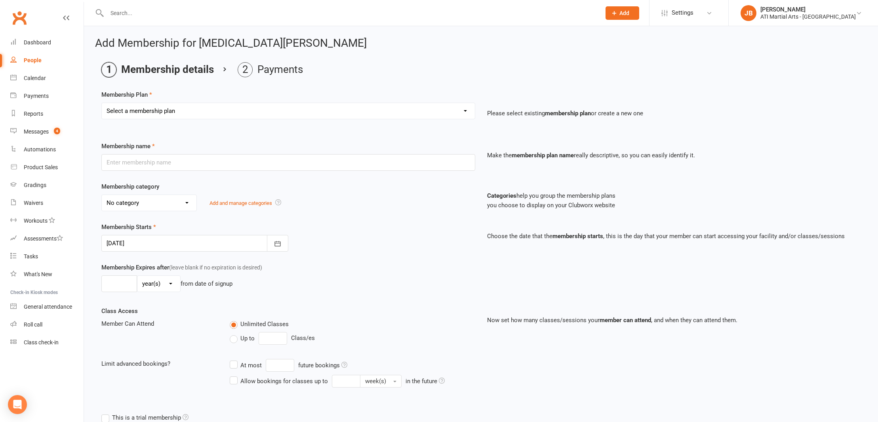
select select "15"
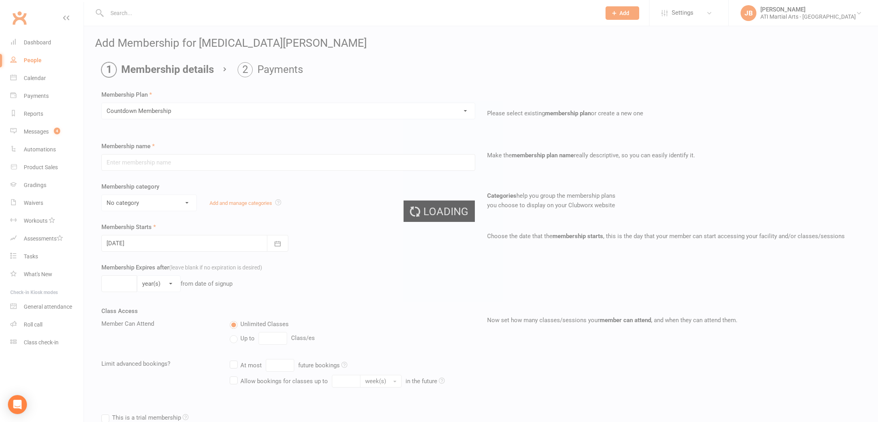
type input "Countdown Membership"
type input "0"
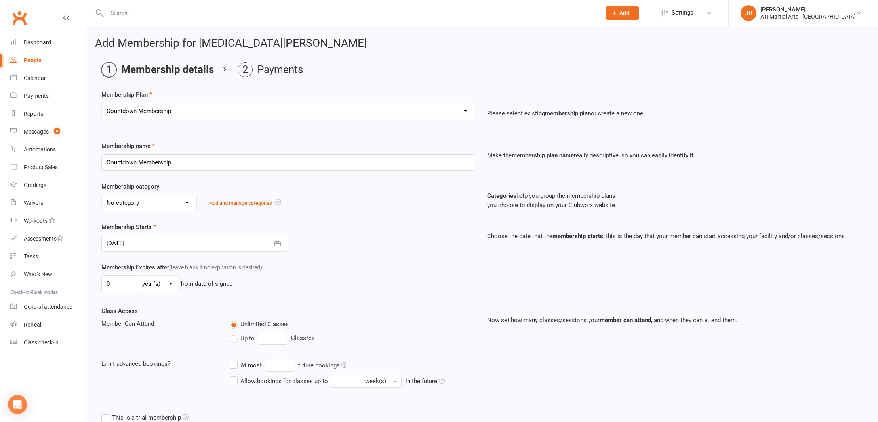
select select "4"
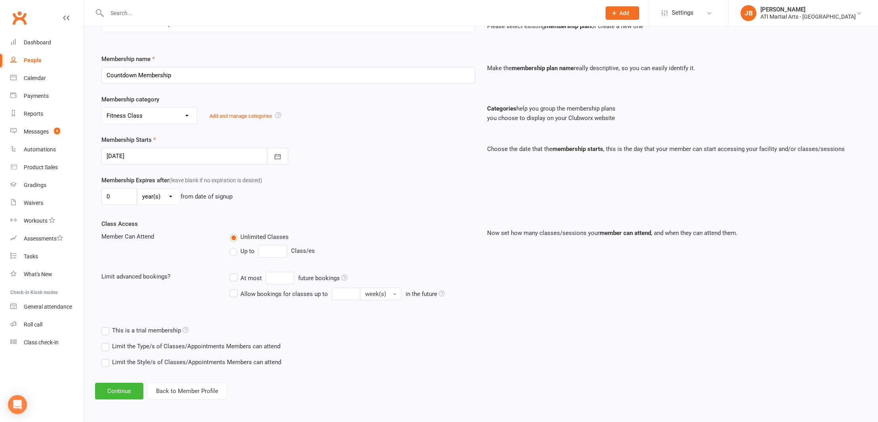
scroll to position [93, 0]
click at [126, 386] on button "Continue" at bounding box center [119, 390] width 48 height 17
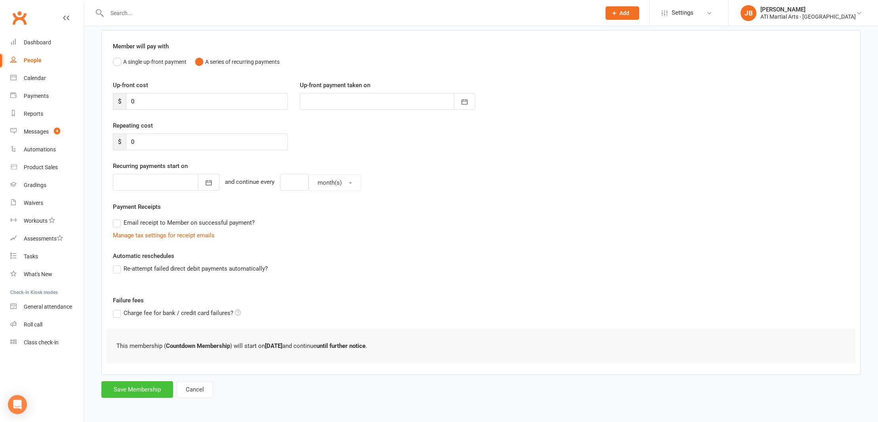
scroll to position [65, 0]
click at [132, 384] on button "Save Membership" at bounding box center [137, 389] width 72 height 17
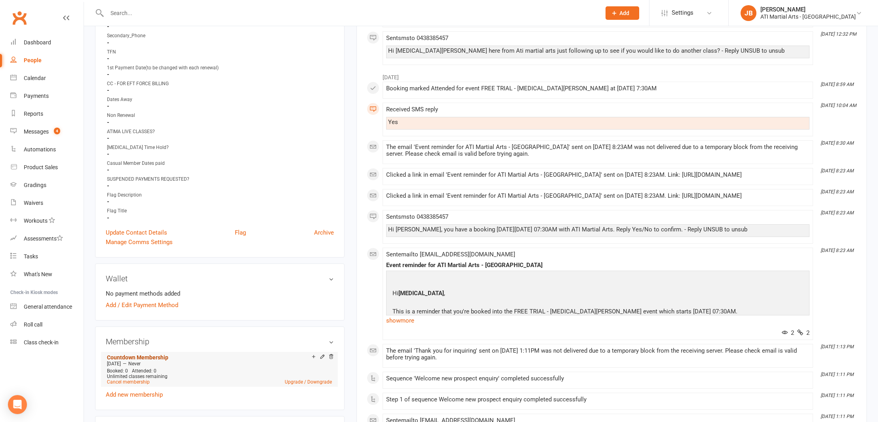
scroll to position [405, 0]
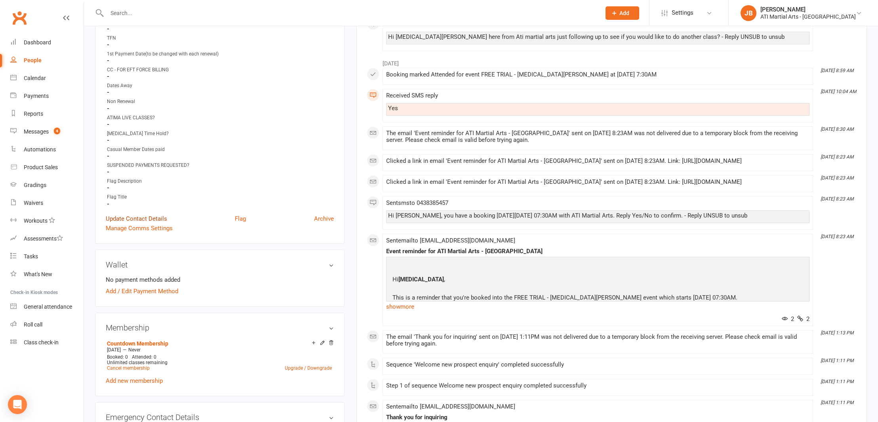
click at [138, 217] on link "Update Contact Details" at bounding box center [136, 219] width 61 height 10
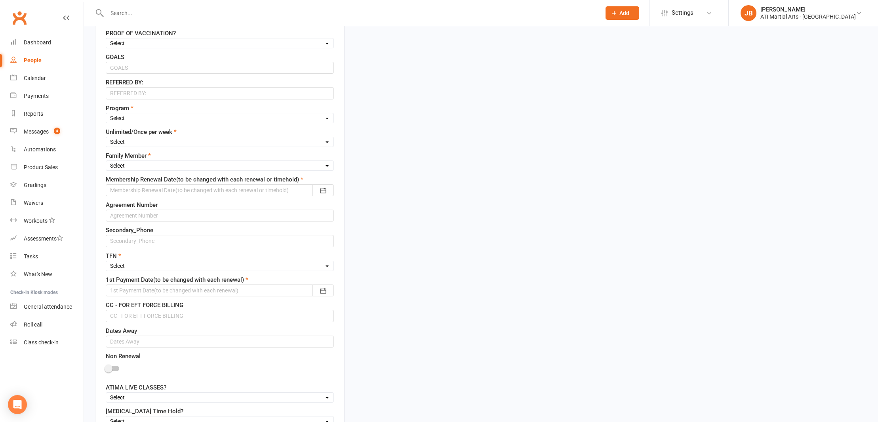
scroll to position [37, 0]
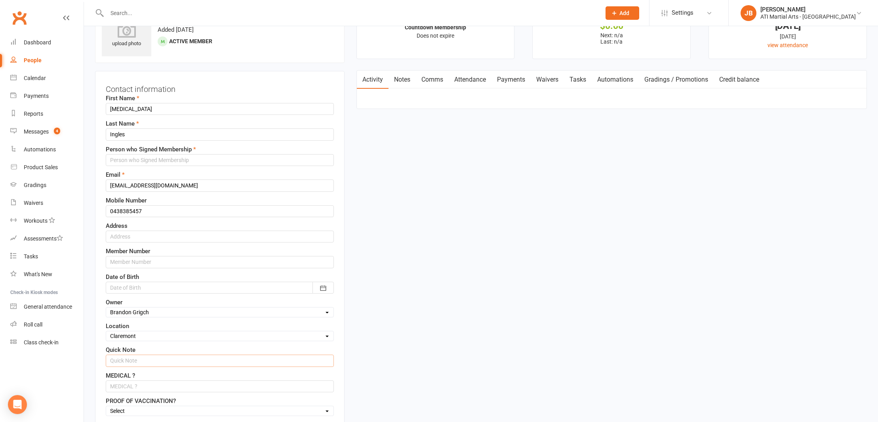
click at [132, 360] on input "text" at bounding box center [220, 360] width 228 height 12
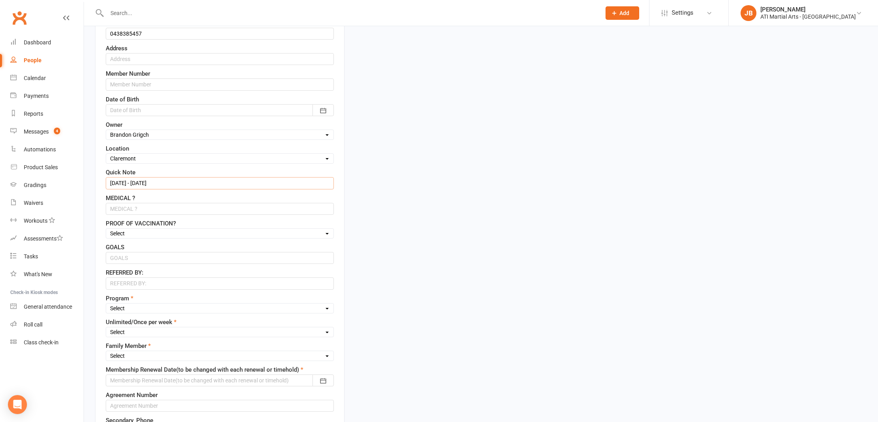
scroll to position [216, 0]
type input "11/10/25 - 20/12/25"
select select "Cardio Box"
select select "Once Per week"
select select "1st"
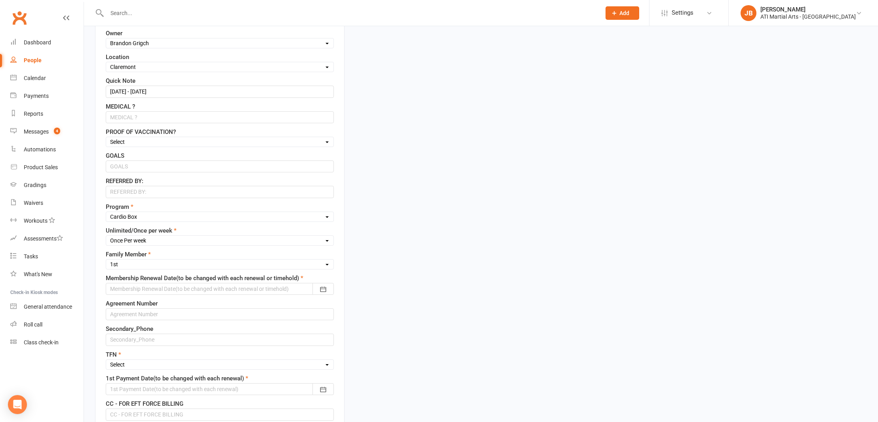
scroll to position [363, 0]
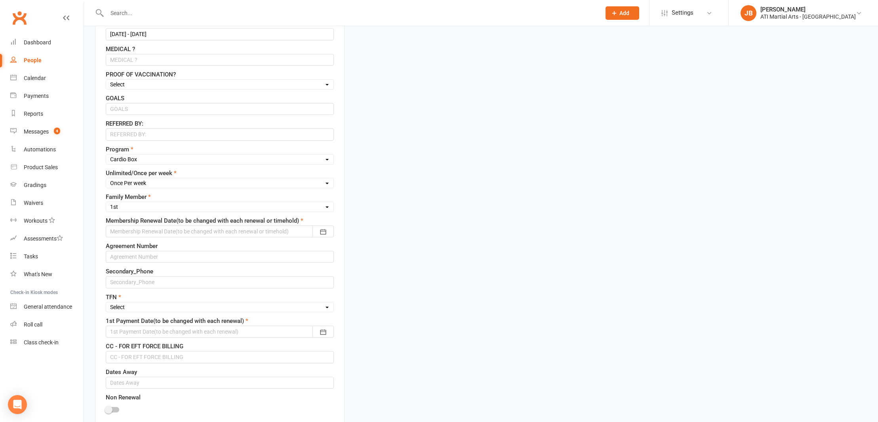
click at [129, 231] on div at bounding box center [220, 231] width 228 height 12
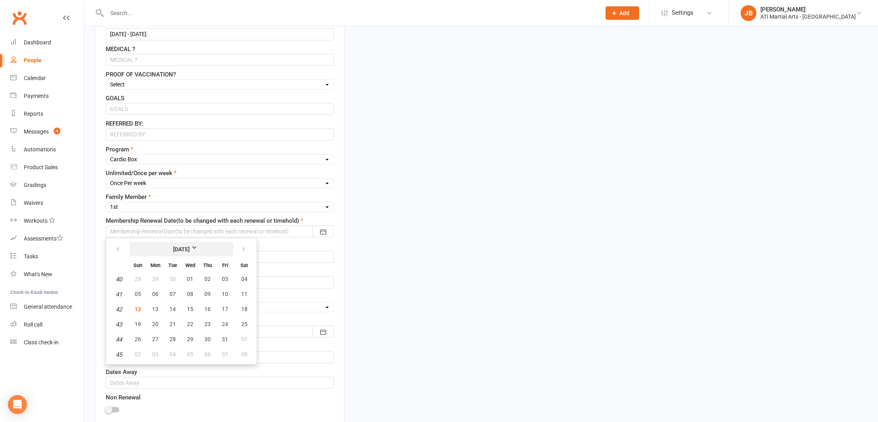
click at [201, 247] on strong "[DATE]" at bounding box center [182, 249] width 46 height 9
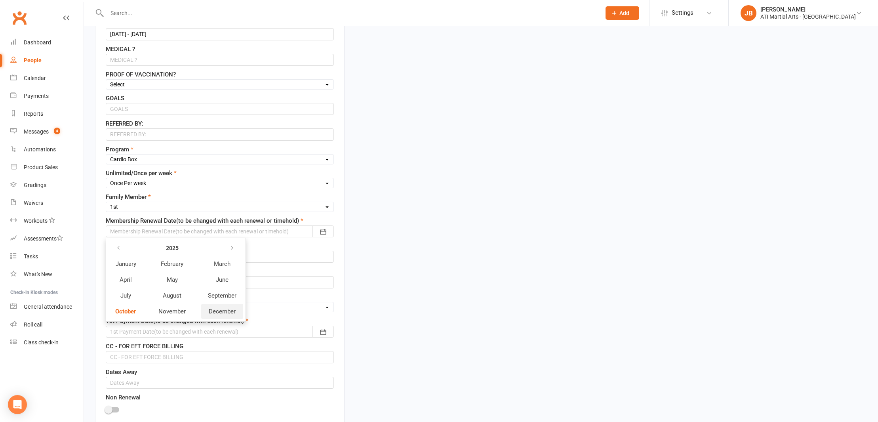
click at [224, 312] on span "December" at bounding box center [222, 311] width 27 height 7
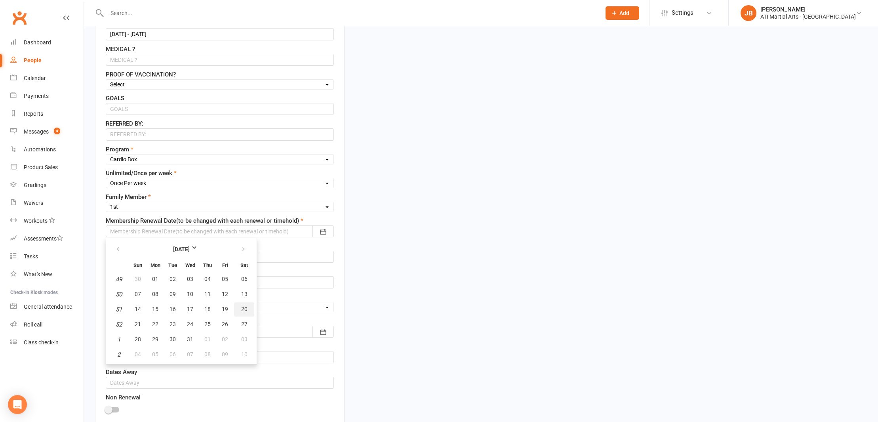
click at [243, 309] on span "20" at bounding box center [244, 309] width 6 height 6
type input "20 Dec 2025"
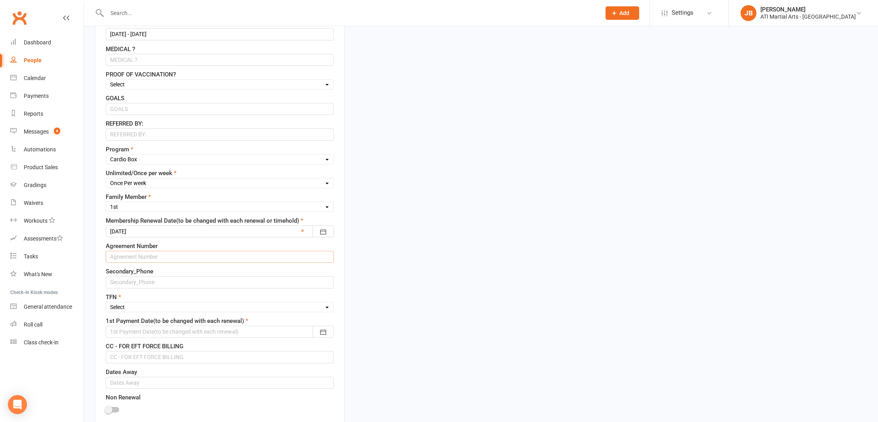
click at [129, 257] on input "text" at bounding box center [220, 257] width 228 height 12
type input "5279"
select select "No"
click at [123, 332] on div at bounding box center [220, 331] width 228 height 12
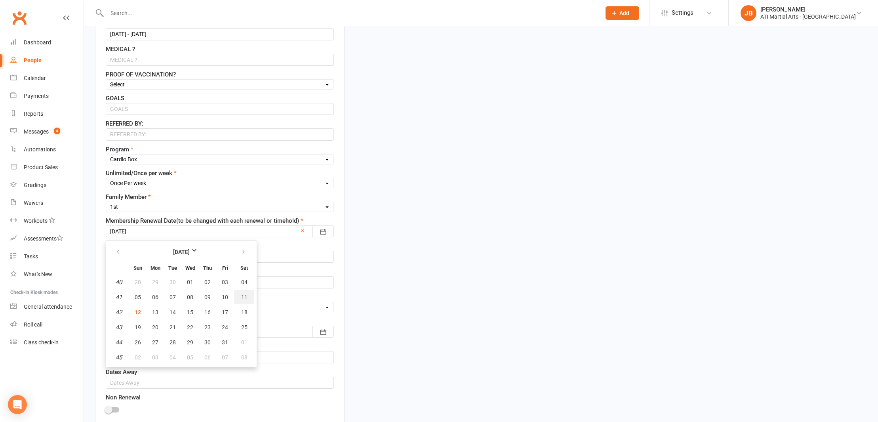
click at [243, 299] on span "11" at bounding box center [244, 297] width 6 height 6
type input "11 Oct 2025"
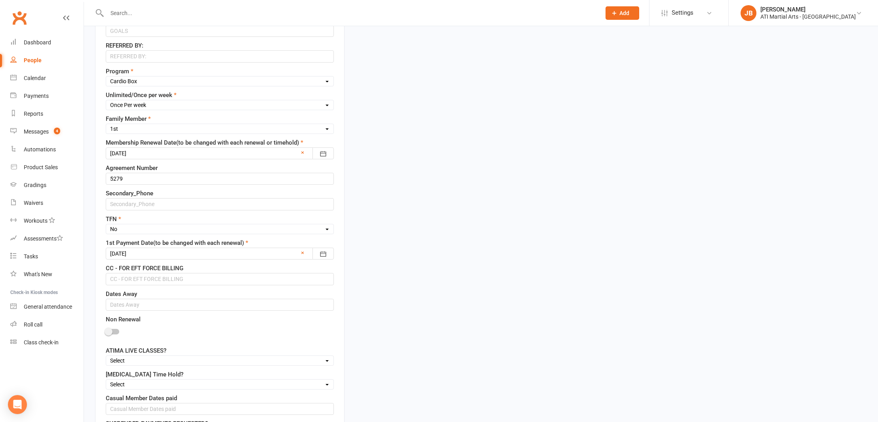
scroll to position [450, 0]
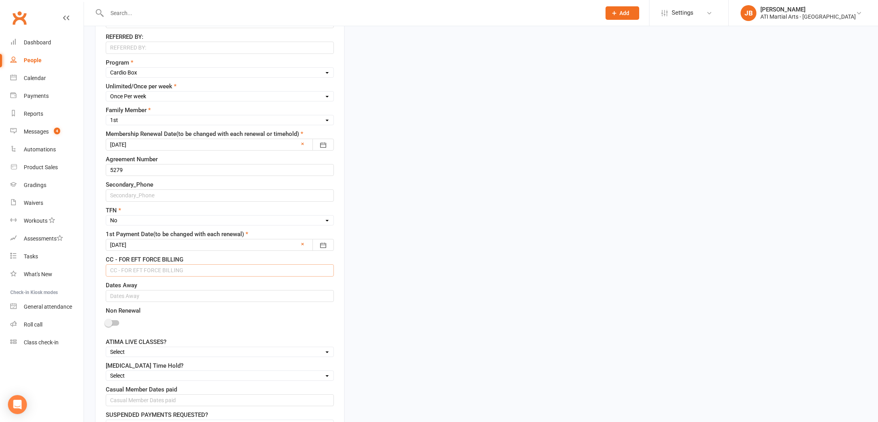
click at [135, 270] on input "text" at bounding box center [220, 270] width 228 height 12
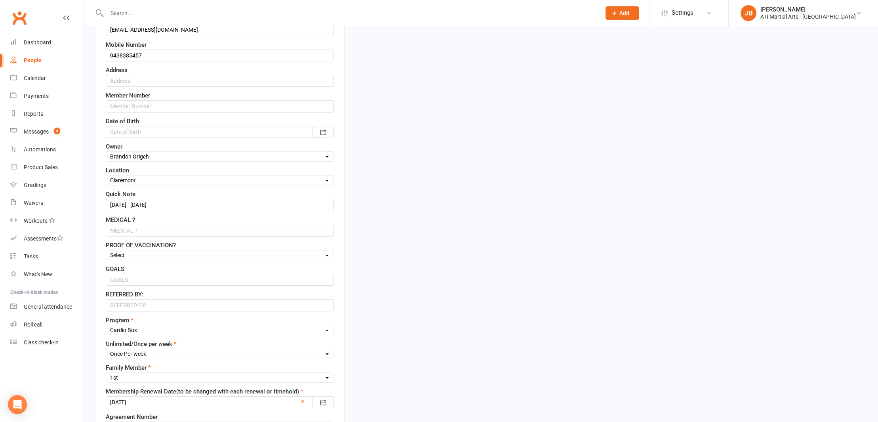
scroll to position [179, 0]
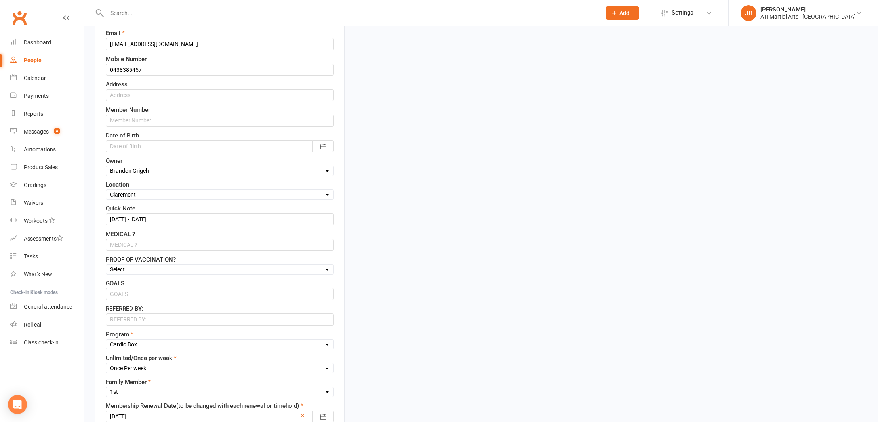
type input "Upfront"
click at [175, 218] on input "11/10/25 - 20/12/25" at bounding box center [220, 219] width 228 height 12
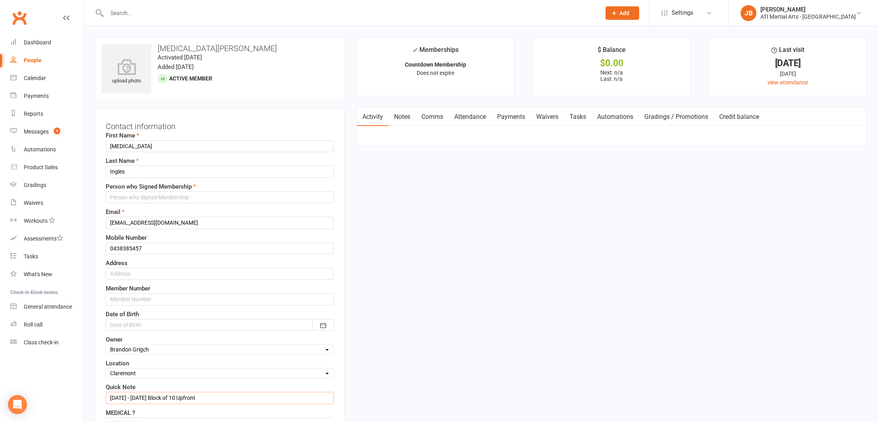
scroll to position [0, 0]
type input "11/10/25 - 20/12/25 Block of 10 Upfront"
click at [127, 197] on input "text" at bounding box center [220, 197] width 228 height 12
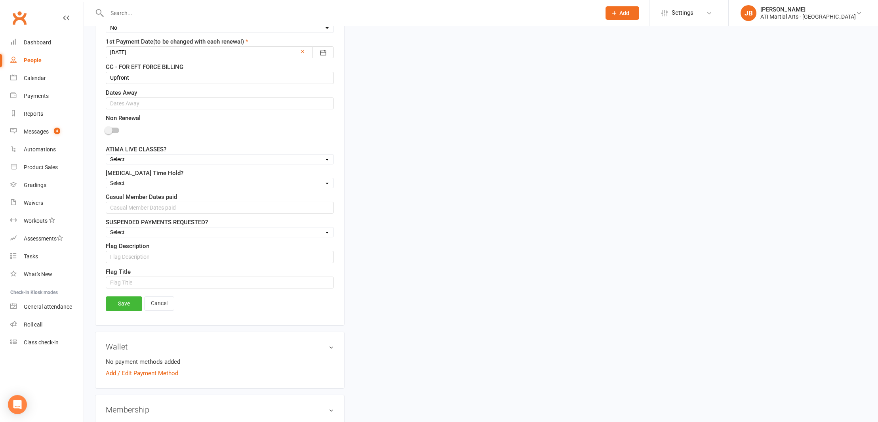
scroll to position [644, 0]
type input "Nikita"
click at [127, 303] on link "Save" at bounding box center [124, 302] width 36 height 14
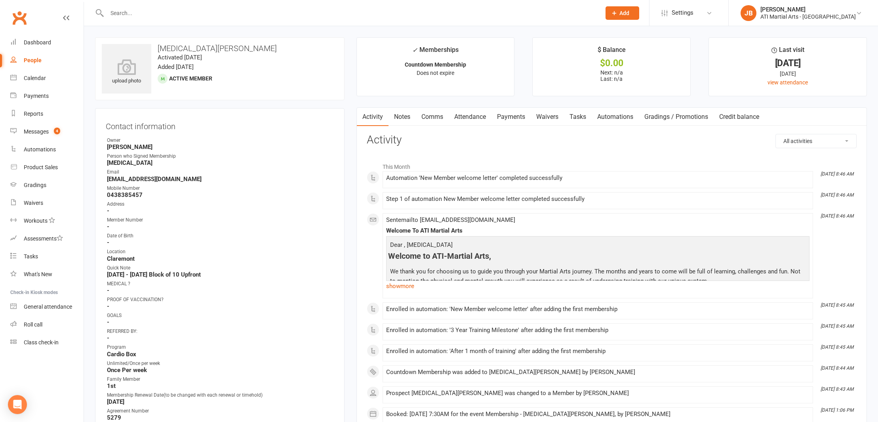
scroll to position [0, 0]
click at [21, 18] on link "Clubworx" at bounding box center [20, 18] width 20 height 20
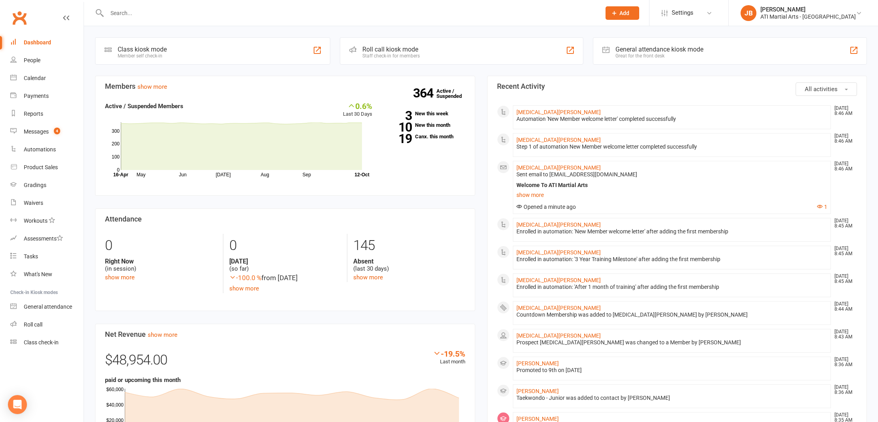
click at [129, 12] on input "text" at bounding box center [350, 13] width 491 height 11
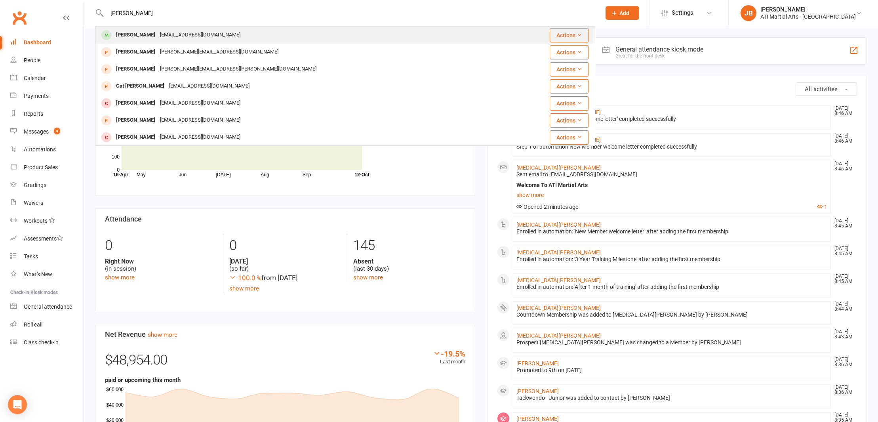
type input "[PERSON_NAME]"
click at [128, 35] on div "[PERSON_NAME]" at bounding box center [136, 34] width 44 height 11
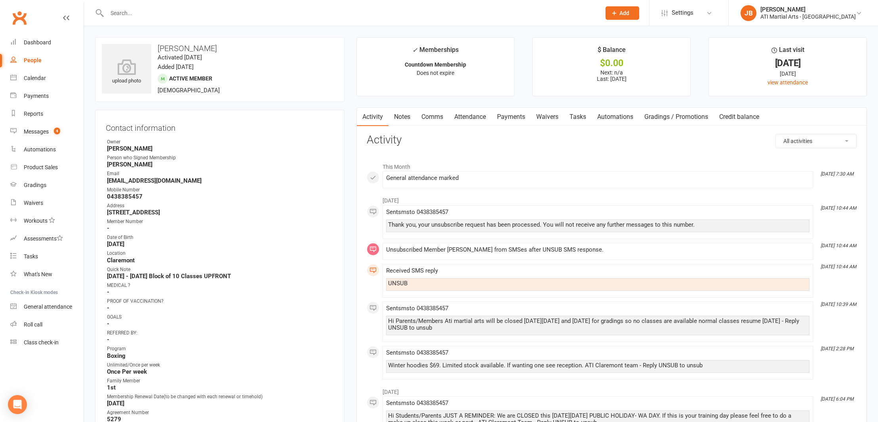
click at [429, 117] on link "Comms" at bounding box center [432, 117] width 33 height 18
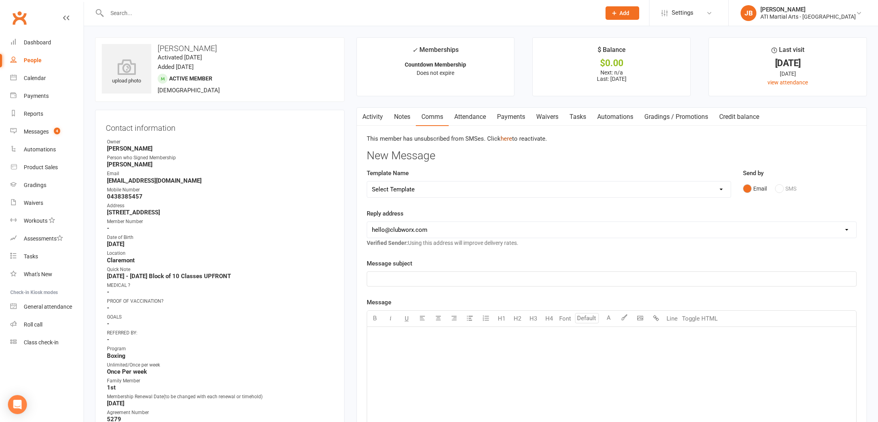
click at [506, 138] on link "here" at bounding box center [505, 138] width 11 height 7
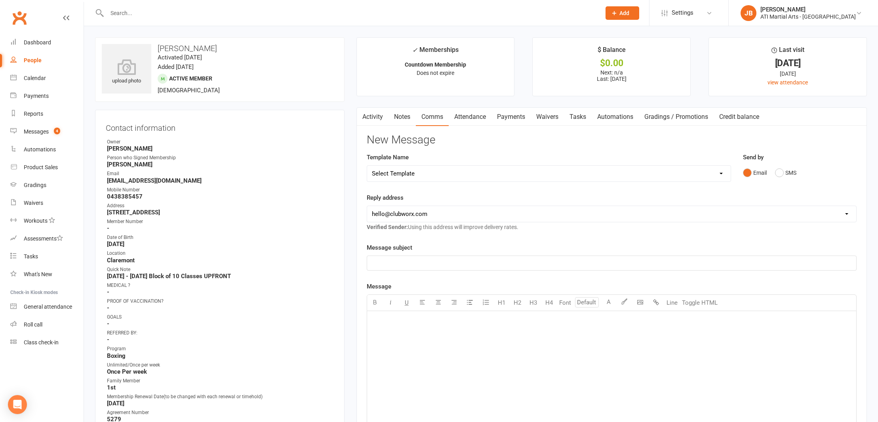
click at [372, 117] on link "Activity" at bounding box center [373, 117] width 32 height 18
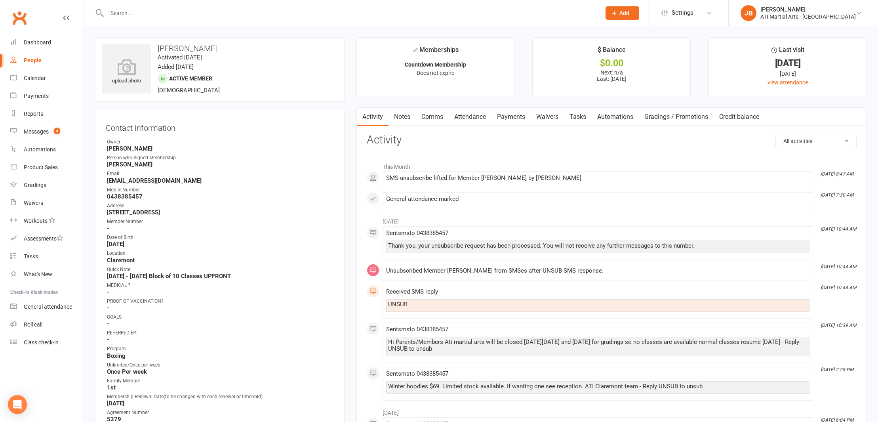
click at [19, 18] on link "Clubworx" at bounding box center [20, 18] width 20 height 20
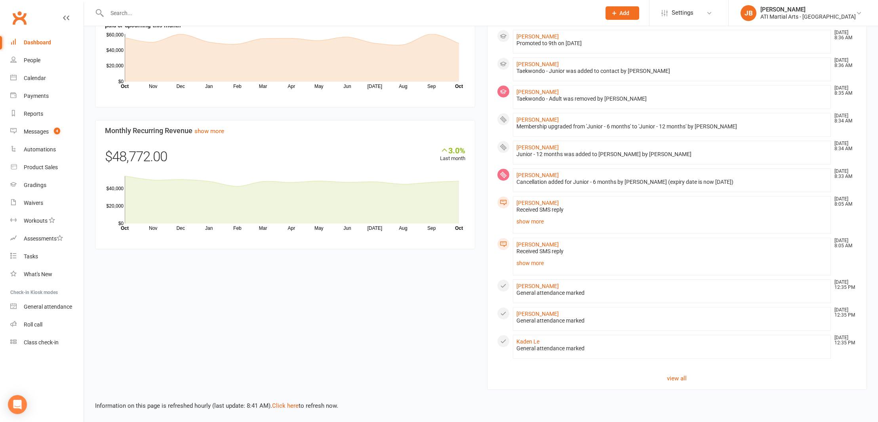
scroll to position [361, 0]
click at [282, 402] on link "Click here" at bounding box center [285, 405] width 27 height 7
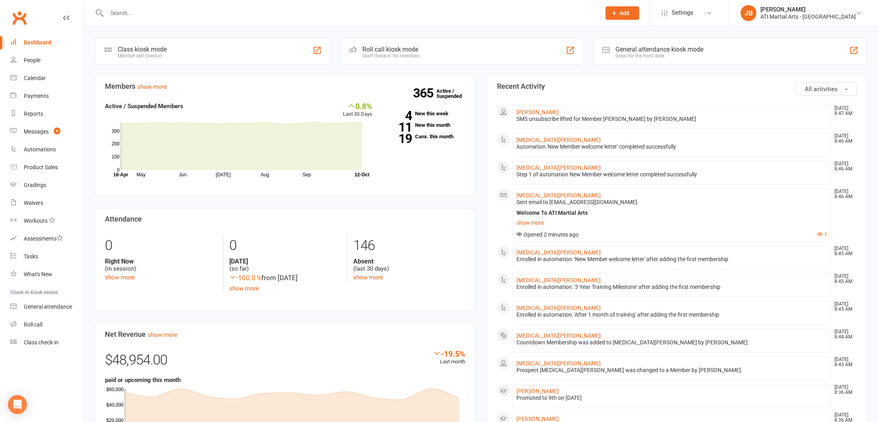
scroll to position [0, 0]
click at [125, 15] on input "text" at bounding box center [350, 13] width 491 height 11
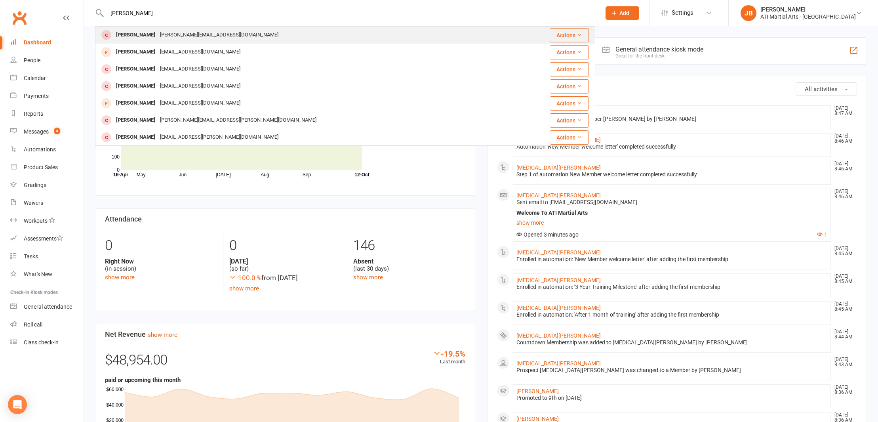
type input "Joshua Ellis"
drag, startPoint x: 136, startPoint y: 27, endPoint x: 131, endPoint y: 34, distance: 8.5
click at [131, 34] on div "[PERSON_NAME]" at bounding box center [136, 34] width 44 height 11
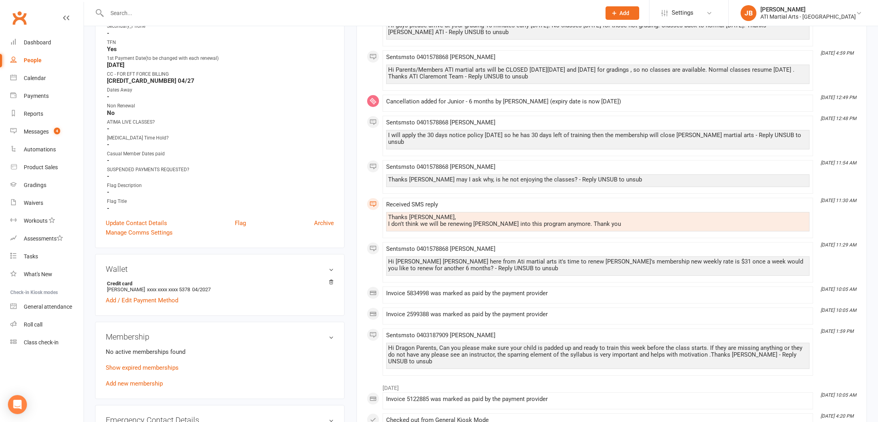
scroll to position [401, 0]
click at [331, 280] on icon at bounding box center [331, 281] width 4 height 4
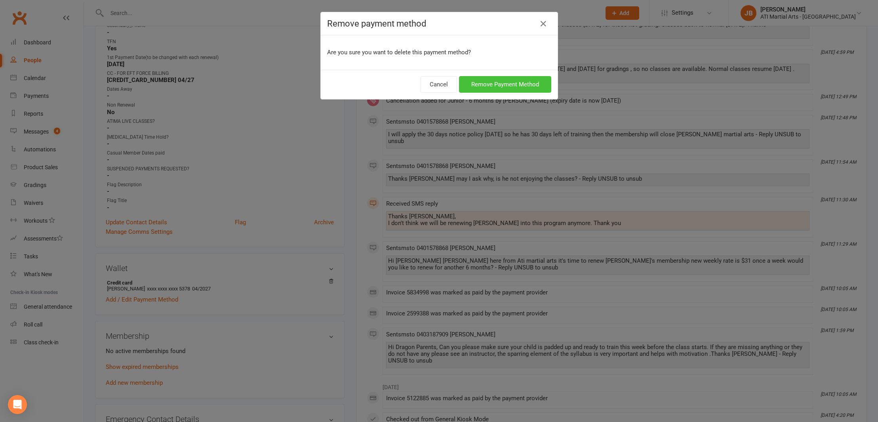
click at [471, 82] on button "Remove Payment Method" at bounding box center [505, 84] width 92 height 17
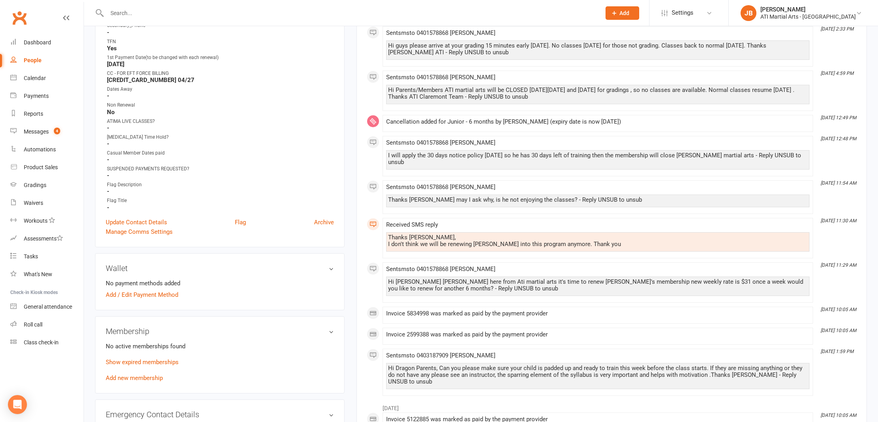
click at [20, 17] on link "Clubworx" at bounding box center [20, 18] width 20 height 20
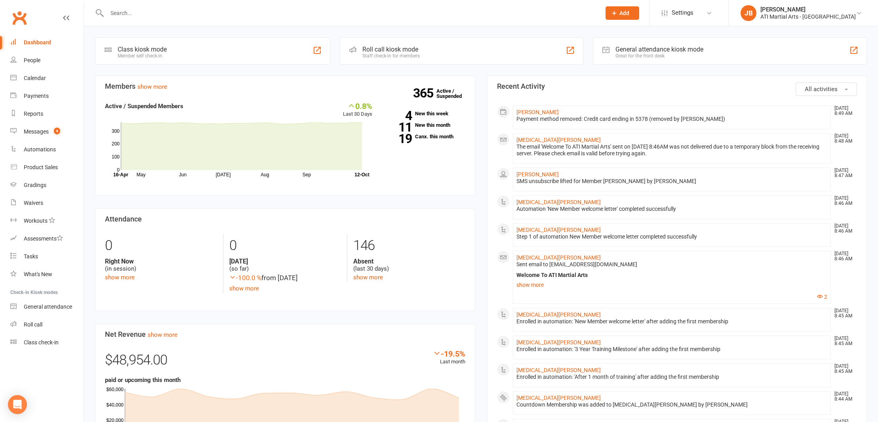
click at [22, 20] on link "Clubworx" at bounding box center [20, 18] width 20 height 20
click at [36, 77] on div "Calendar" at bounding box center [35, 78] width 22 height 6
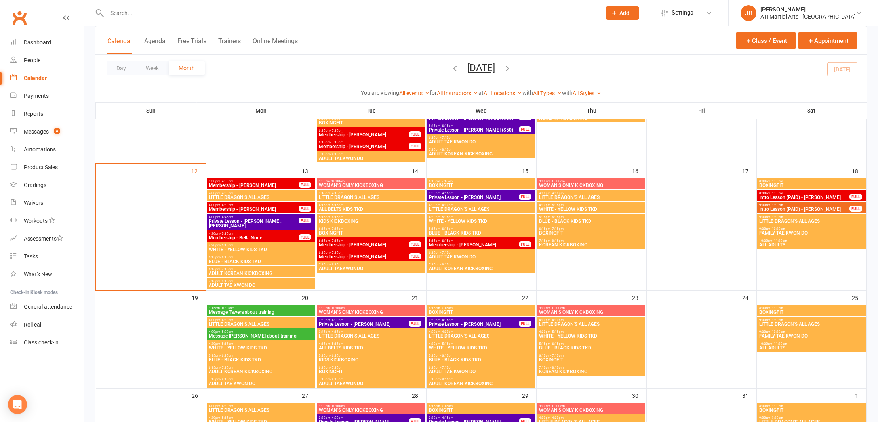
scroll to position [306, 0]
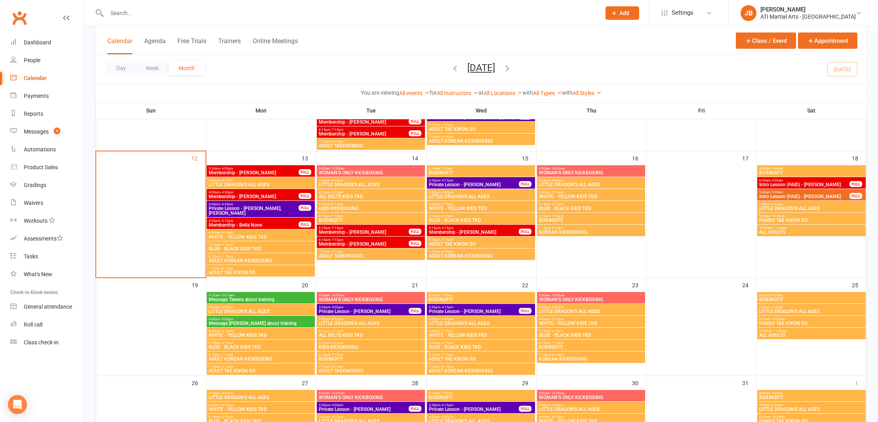
click at [21, 16] on link "Clubworx" at bounding box center [20, 18] width 20 height 20
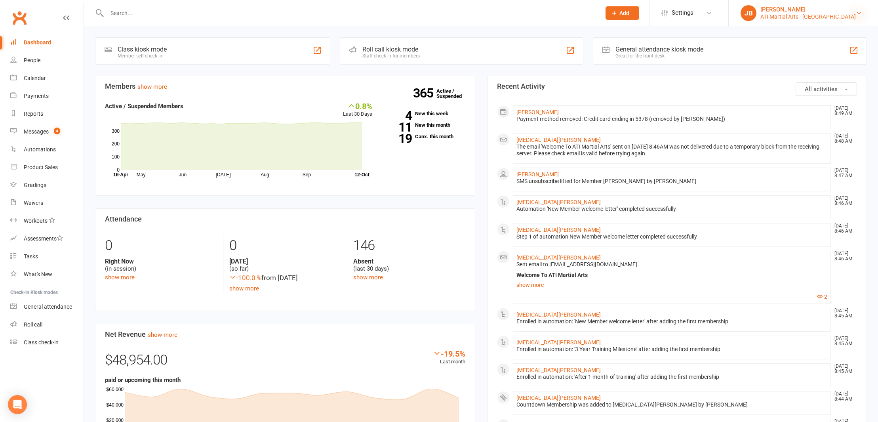
click at [860, 13] on icon at bounding box center [859, 13] width 6 height 6
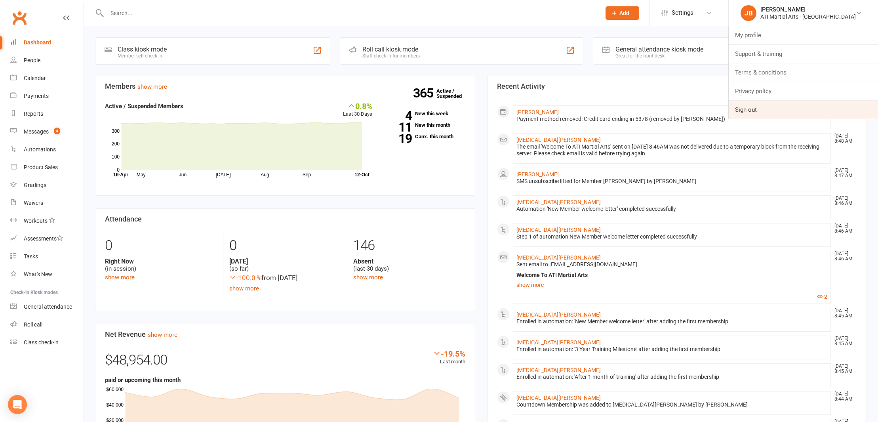
click at [780, 109] on link "Sign out" at bounding box center [803, 110] width 149 height 18
